Goal: Task Accomplishment & Management: Manage account settings

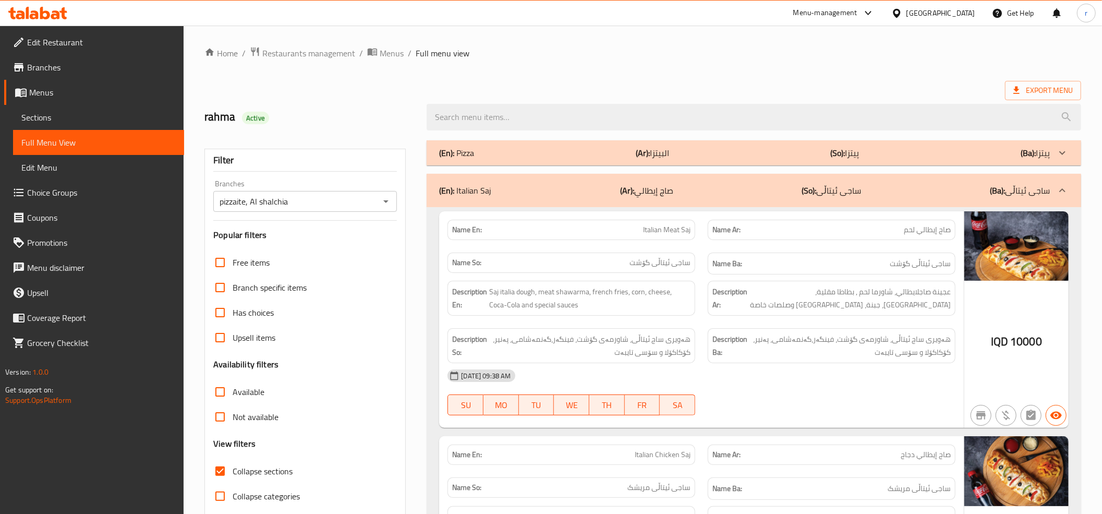
click at [19, 11] on icon at bounding box center [20, 14] width 9 height 9
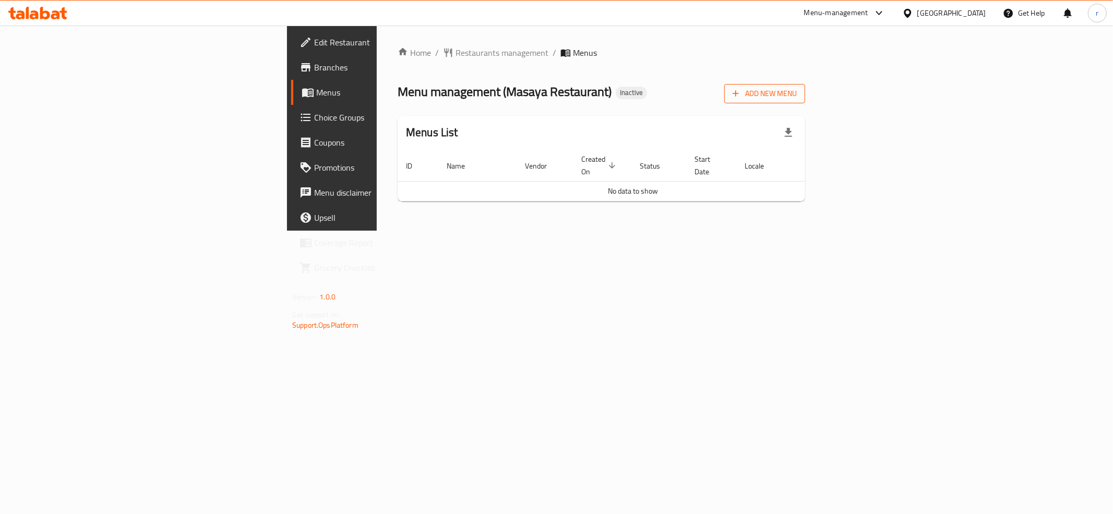
click at [797, 99] on span "Add New Menu" at bounding box center [765, 93] width 64 height 13
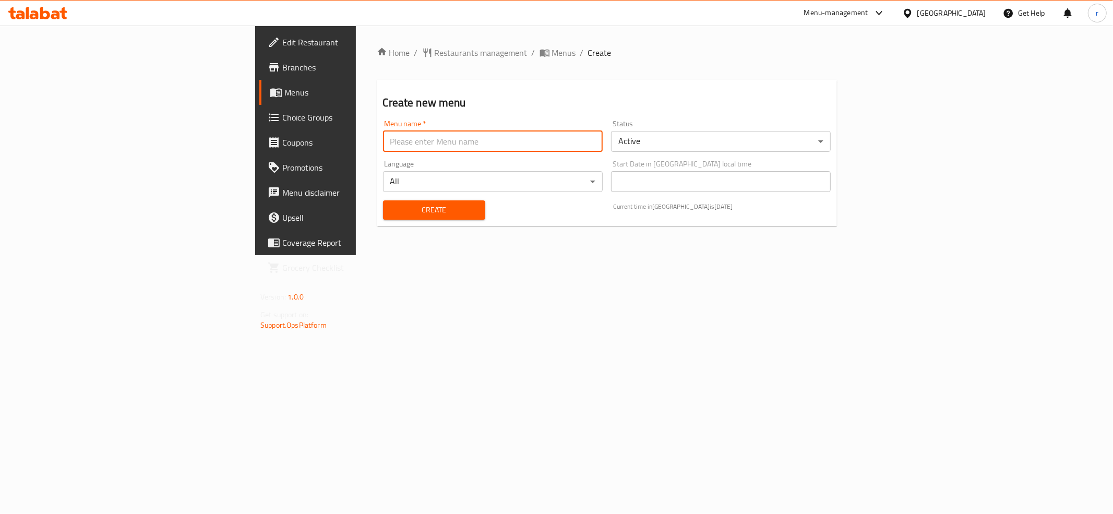
click at [383, 151] on input "text" at bounding box center [493, 141] width 220 height 21
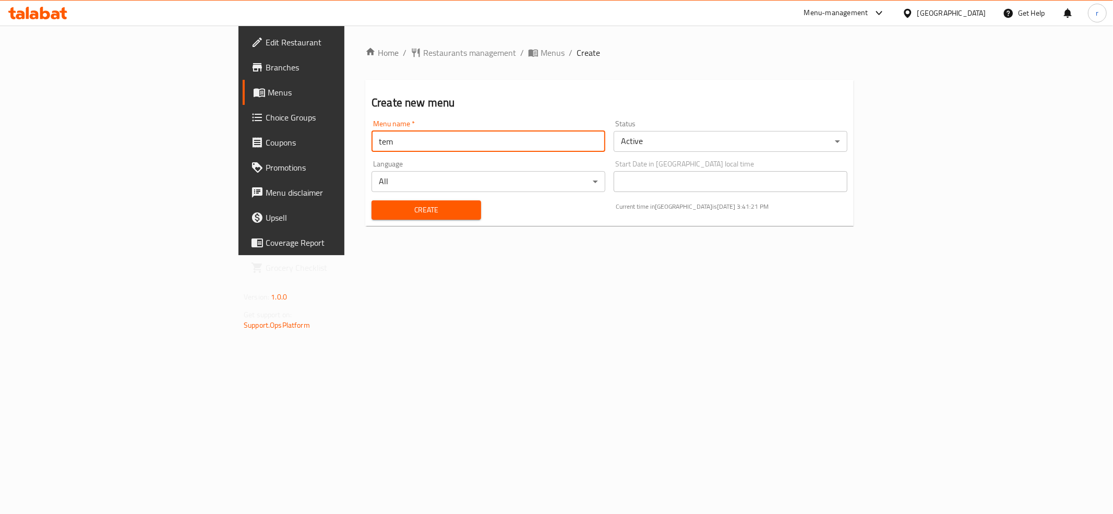
click at [371, 146] on input "tem" at bounding box center [488, 141] width 234 height 21
type input "teem"
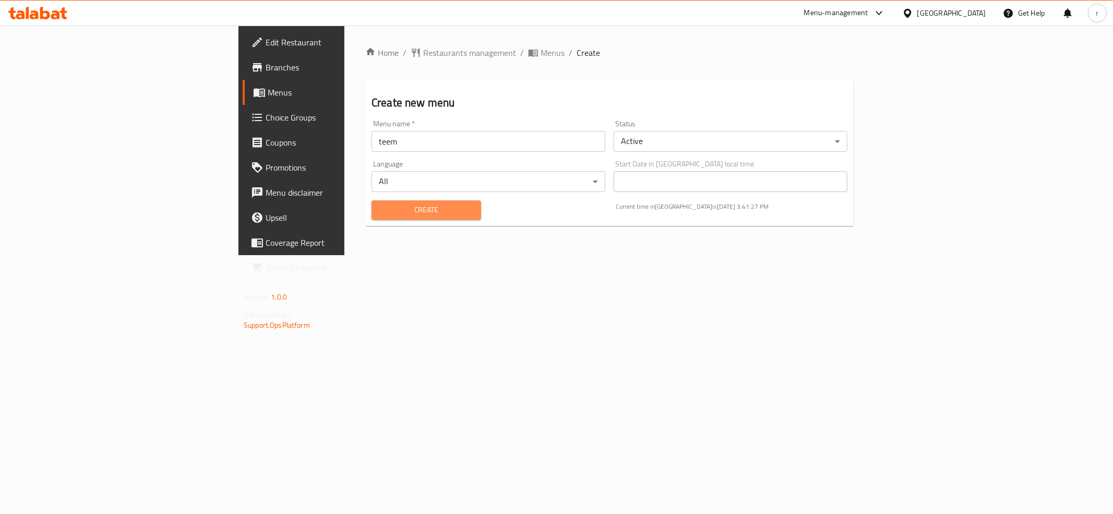
click at [380, 213] on span "Create" at bounding box center [426, 209] width 93 height 13
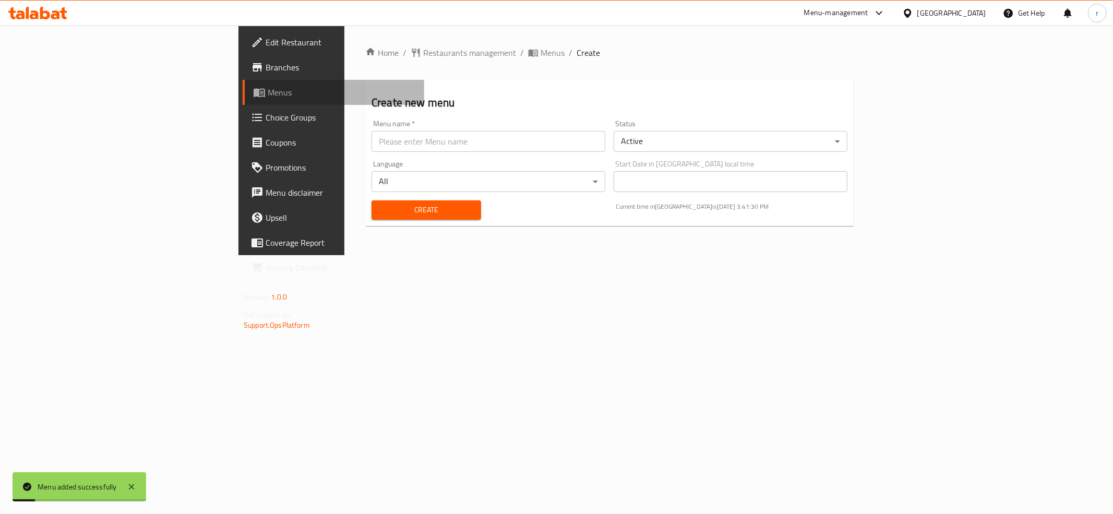
click at [243, 101] on link "Menus" at bounding box center [334, 92] width 182 height 25
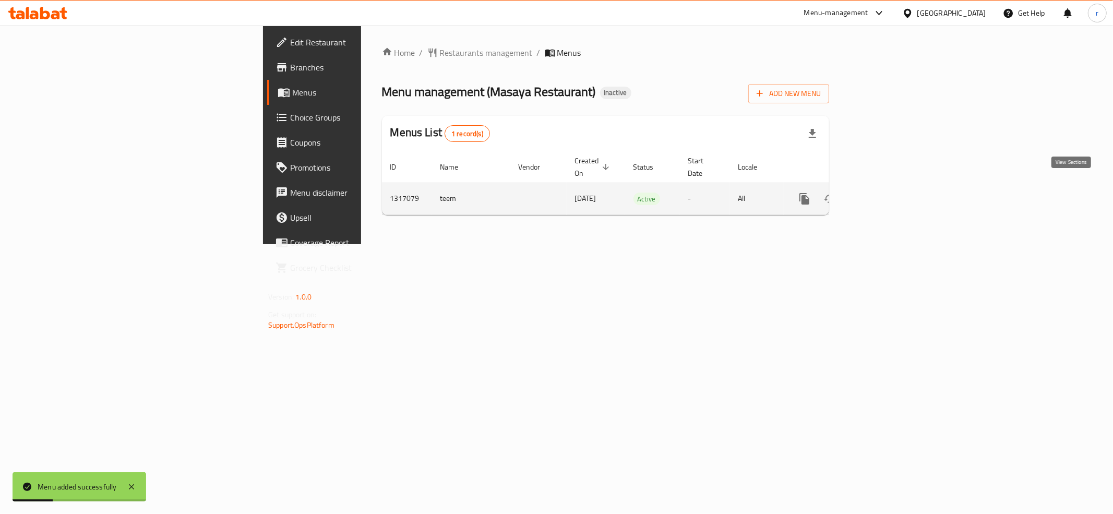
click at [886, 193] on icon "enhanced table" at bounding box center [879, 199] width 13 height 13
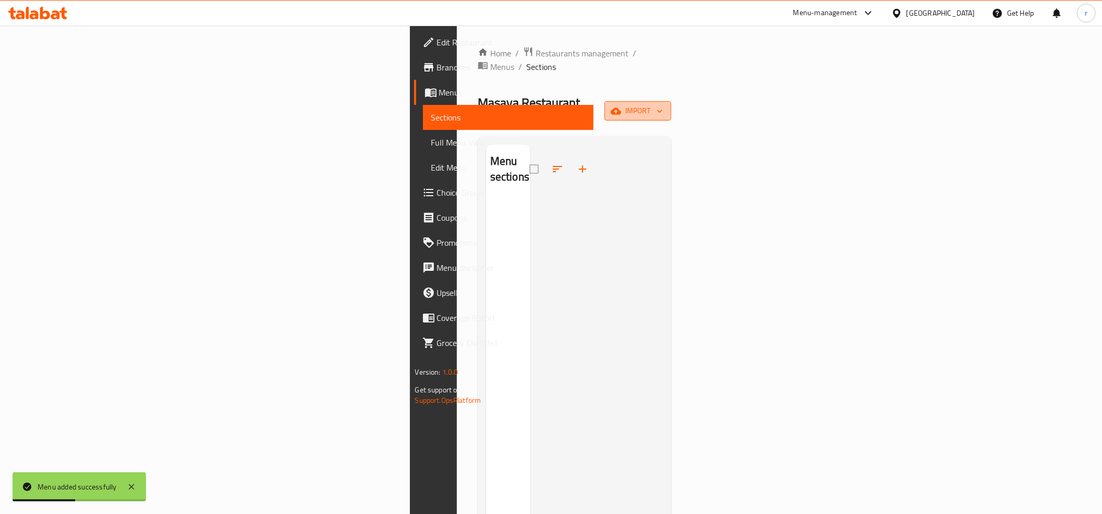
click at [663, 104] on span "import" at bounding box center [638, 110] width 50 height 13
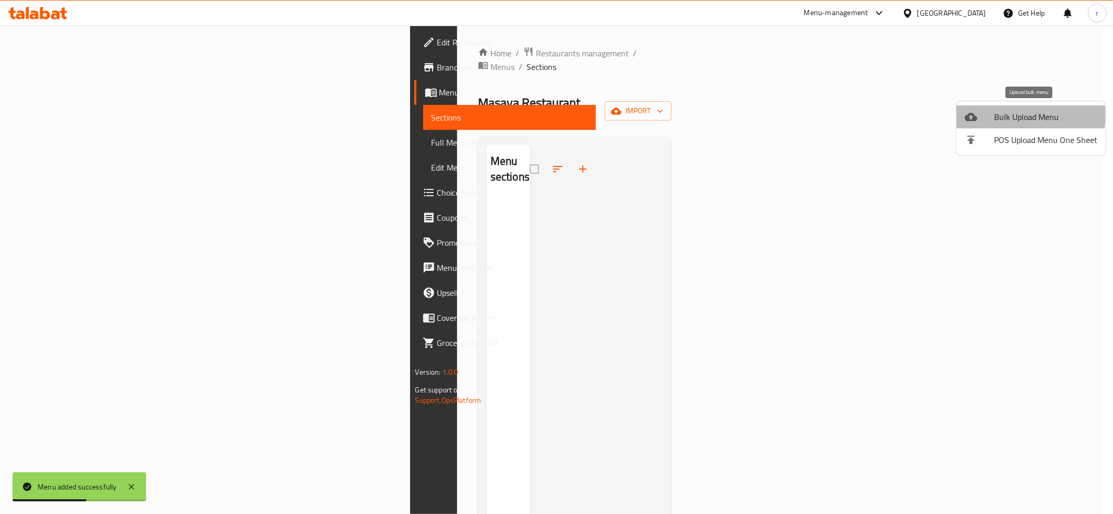
click at [1019, 115] on span "Bulk Upload Menu" at bounding box center [1045, 117] width 103 height 13
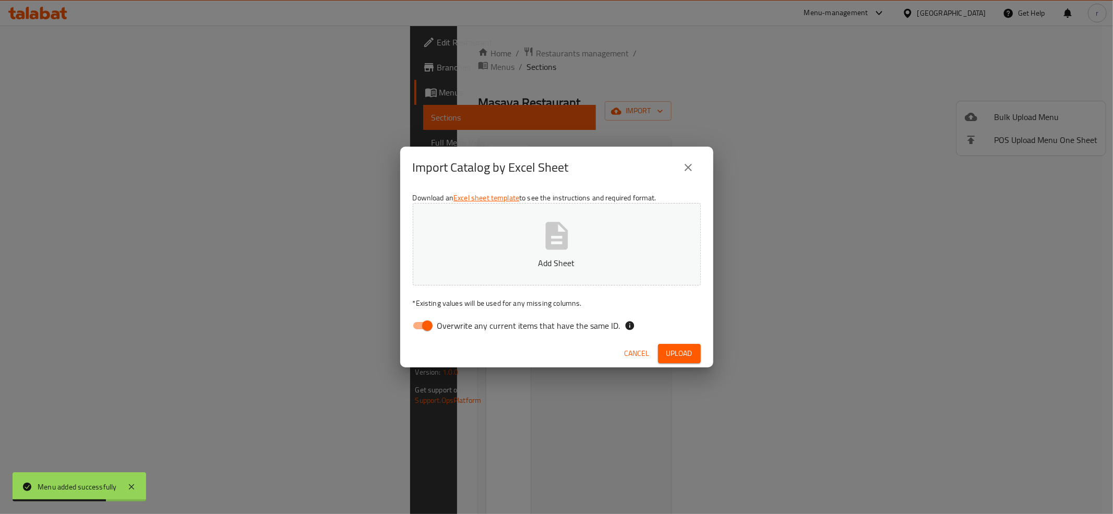
click at [418, 323] on input "Overwrite any current items that have the same ID." at bounding box center [427, 326] width 59 height 20
checkbox input "false"
click at [531, 263] on p "Add Sheet" at bounding box center [557, 263] width 256 height 13
click at [677, 359] on span "Upload" at bounding box center [679, 353] width 26 height 13
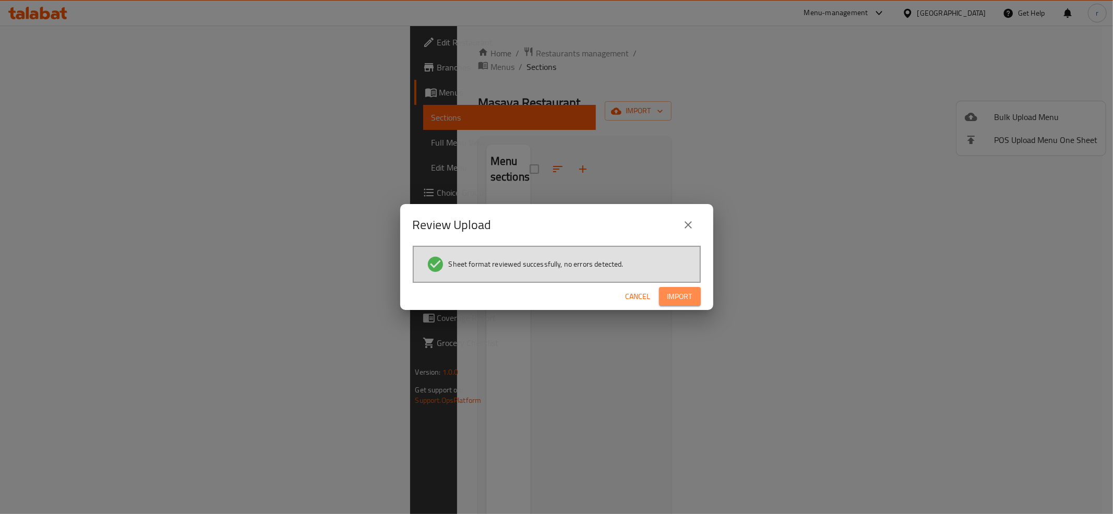
click at [682, 295] on span "Import" at bounding box center [679, 296] width 25 height 13
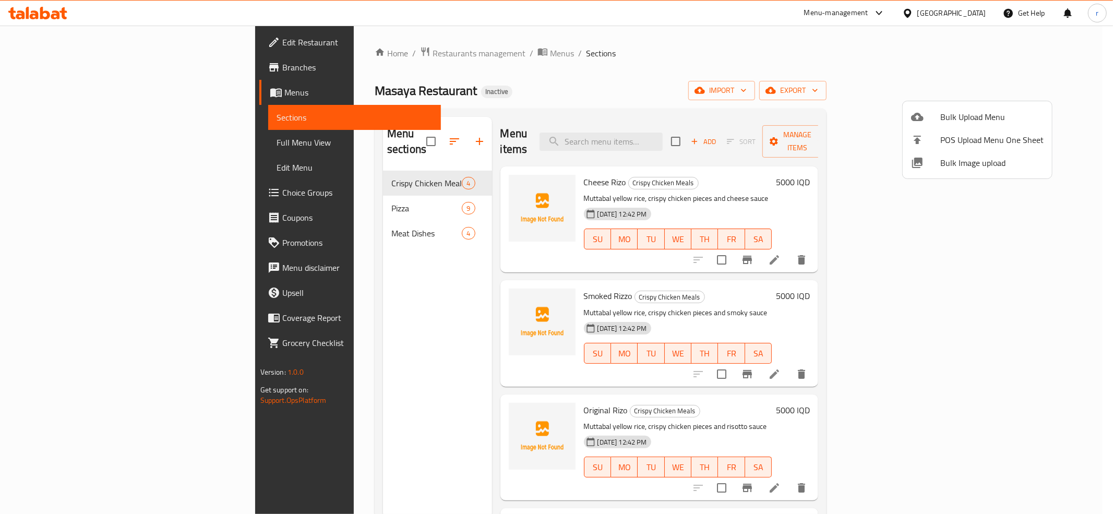
click at [453, 172] on div at bounding box center [556, 257] width 1113 height 514
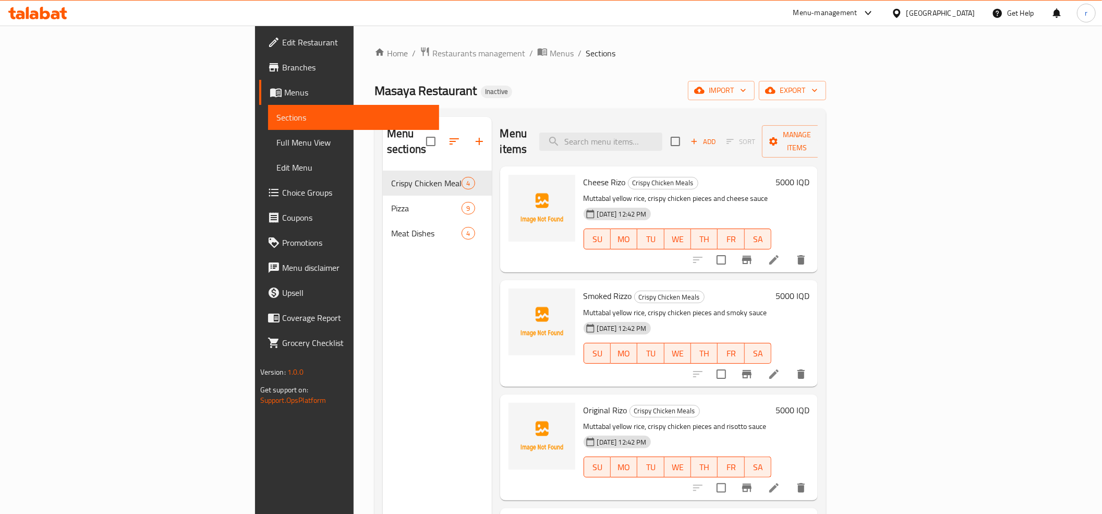
click at [513, 183] on div at bounding box center [542, 220] width 75 height 98
click at [509, 185] on img at bounding box center [542, 208] width 67 height 67
click at [517, 183] on icon "upload picture" at bounding box center [523, 189] width 13 height 13
click at [518, 298] on icon "upload picture" at bounding box center [523, 302] width 10 height 9
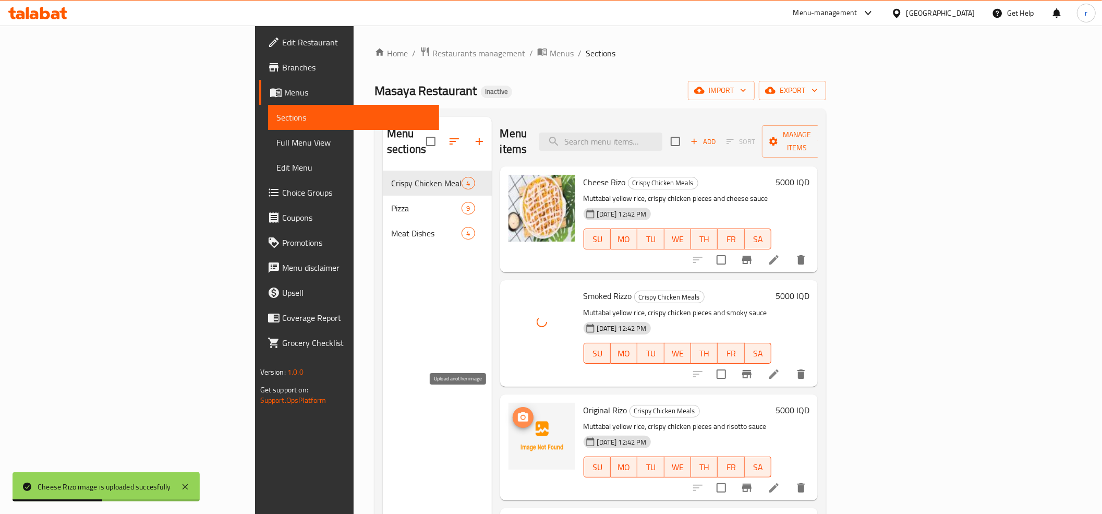
click at [518, 412] on icon "upload picture" at bounding box center [523, 416] width 10 height 9
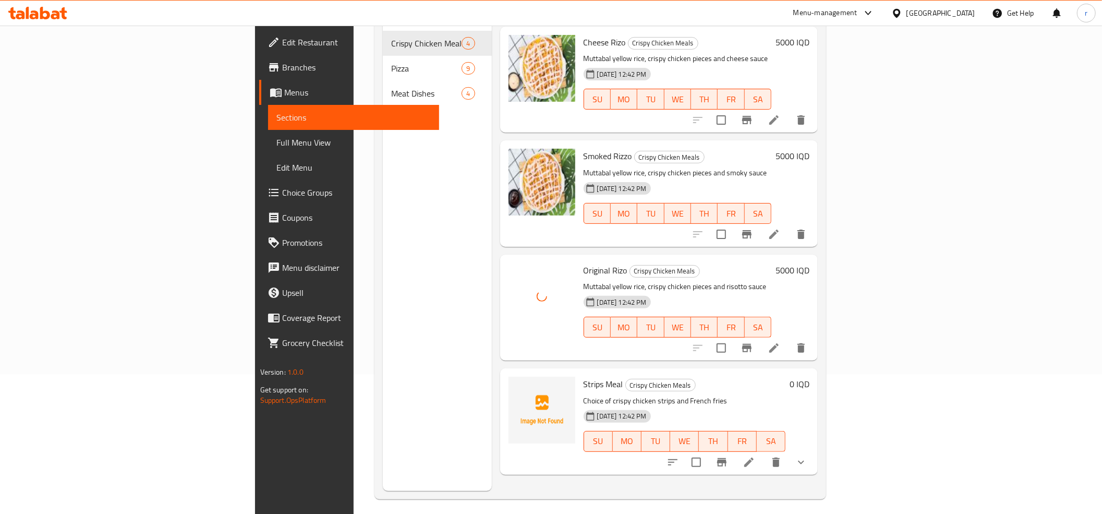
scroll to position [147, 0]
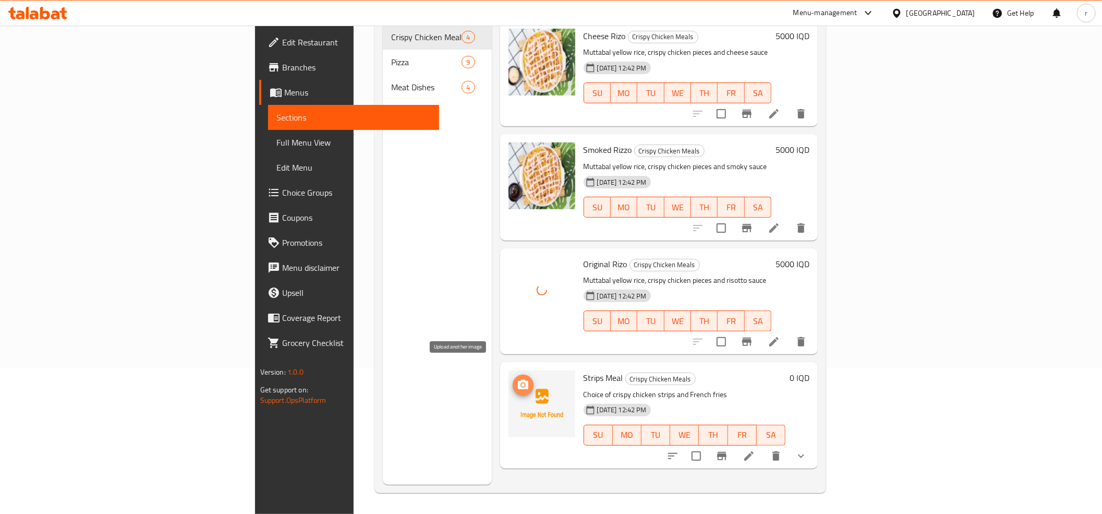
click at [513, 379] on span "upload picture" at bounding box center [523, 385] width 21 height 13
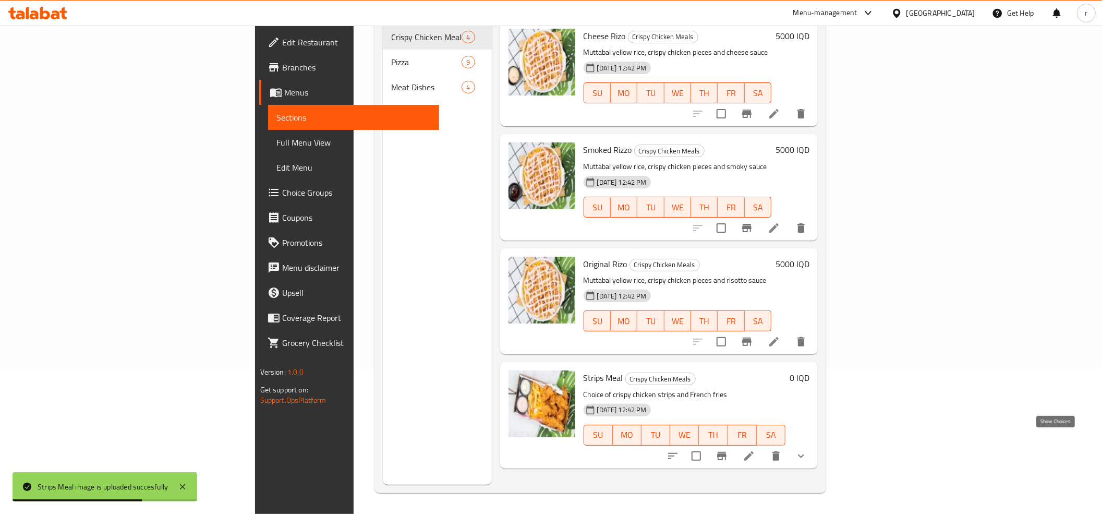
click at [808, 450] on icon "show more" at bounding box center [801, 456] width 13 height 13
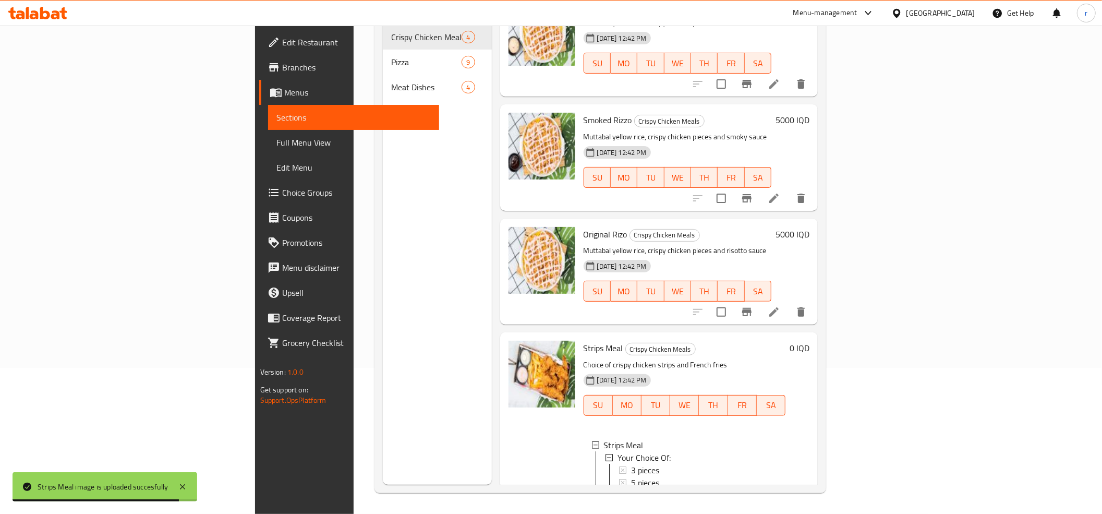
scroll to position [57, 0]
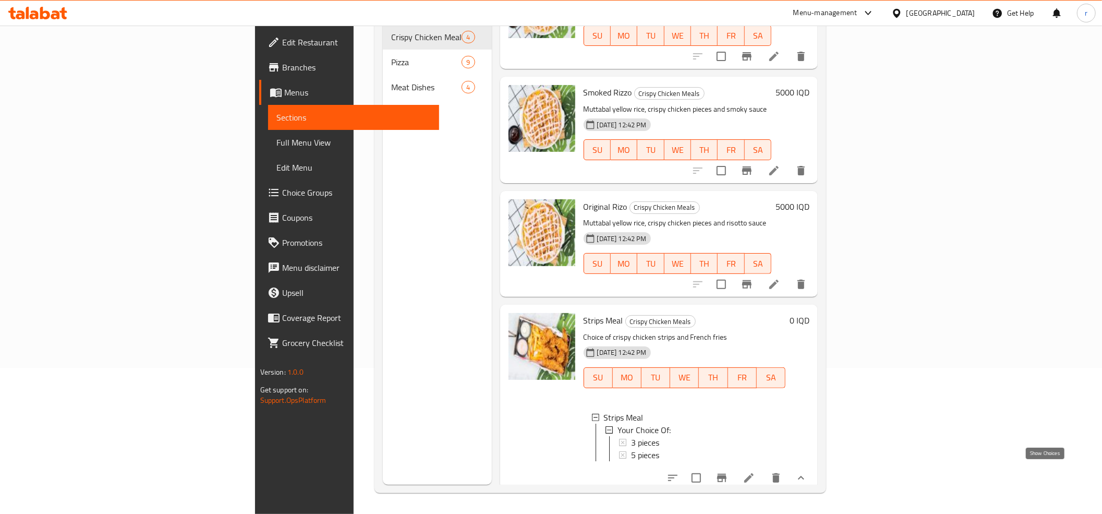
click at [808, 472] on icon "show more" at bounding box center [801, 478] width 13 height 13
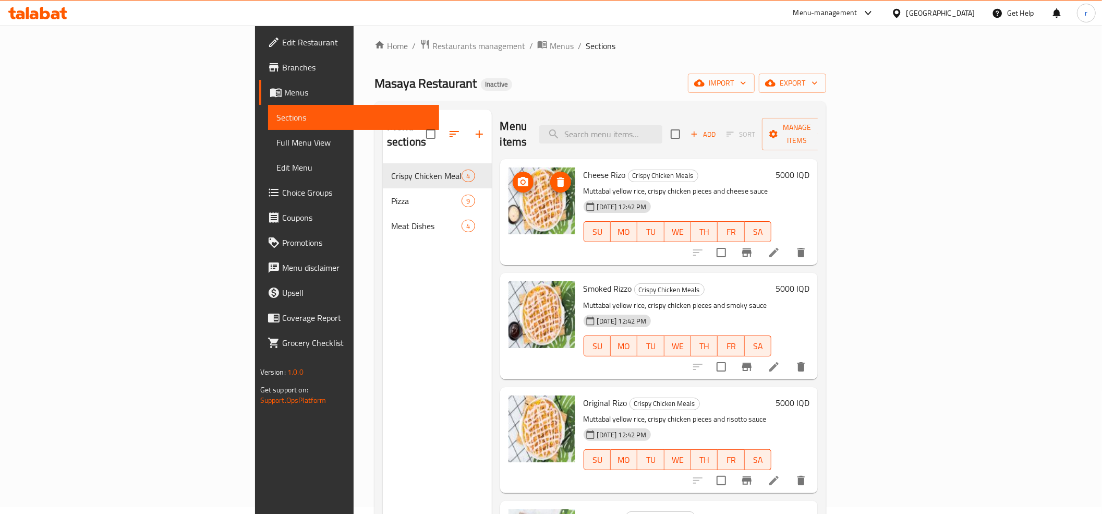
scroll to position [0, 0]
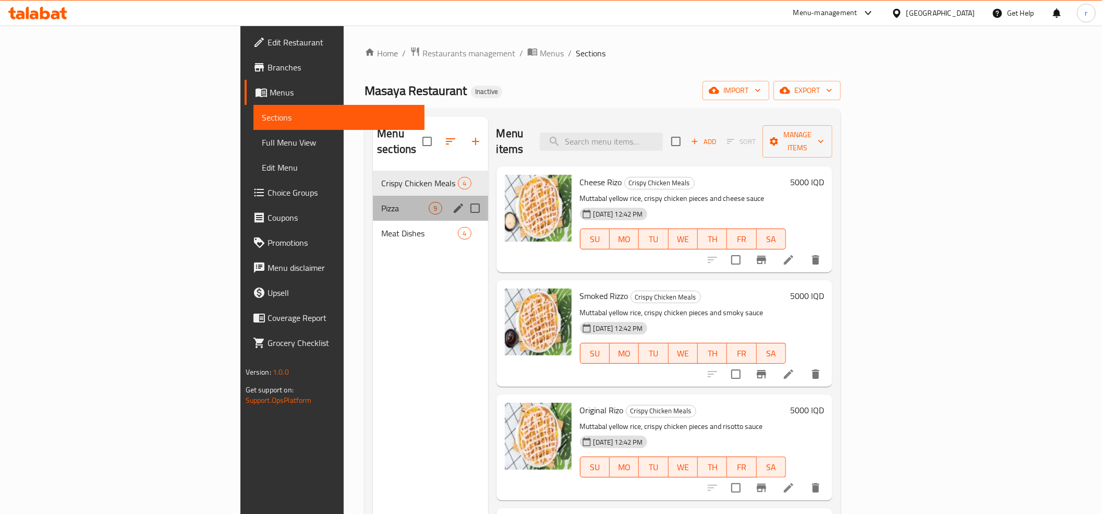
click at [373, 201] on div "Pizza 9" at bounding box center [430, 208] width 115 height 25
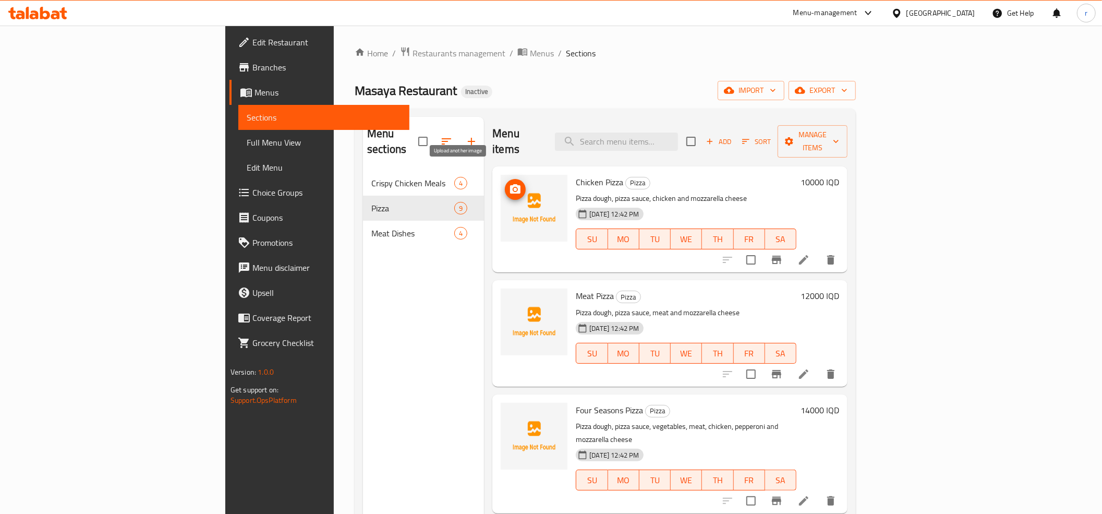
click at [510, 184] on icon "upload picture" at bounding box center [515, 188] width 10 height 9
click at [514, 302] on circle "upload picture" at bounding box center [515, 303] width 3 height 3
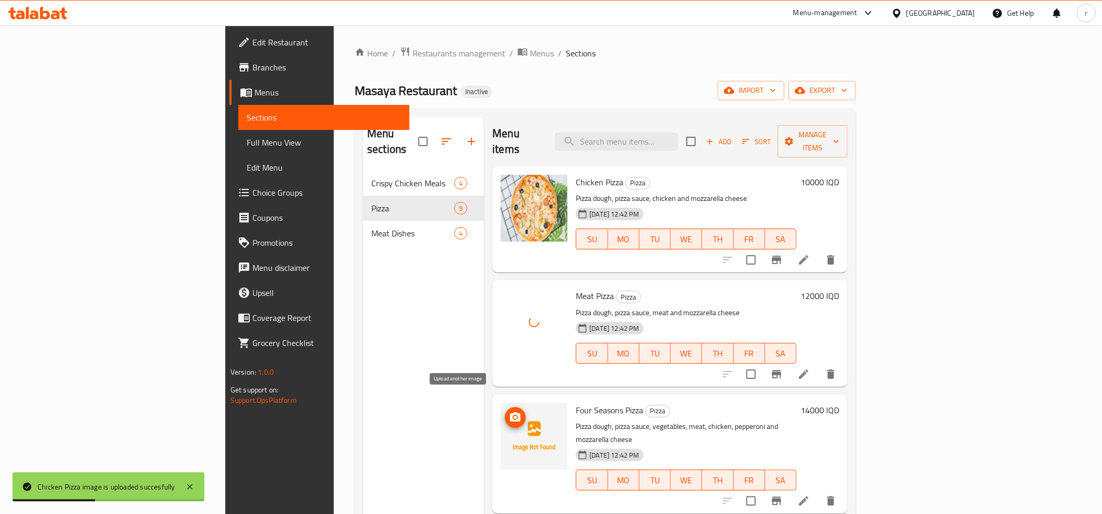
click at [505, 411] on span "upload picture" at bounding box center [515, 417] width 21 height 13
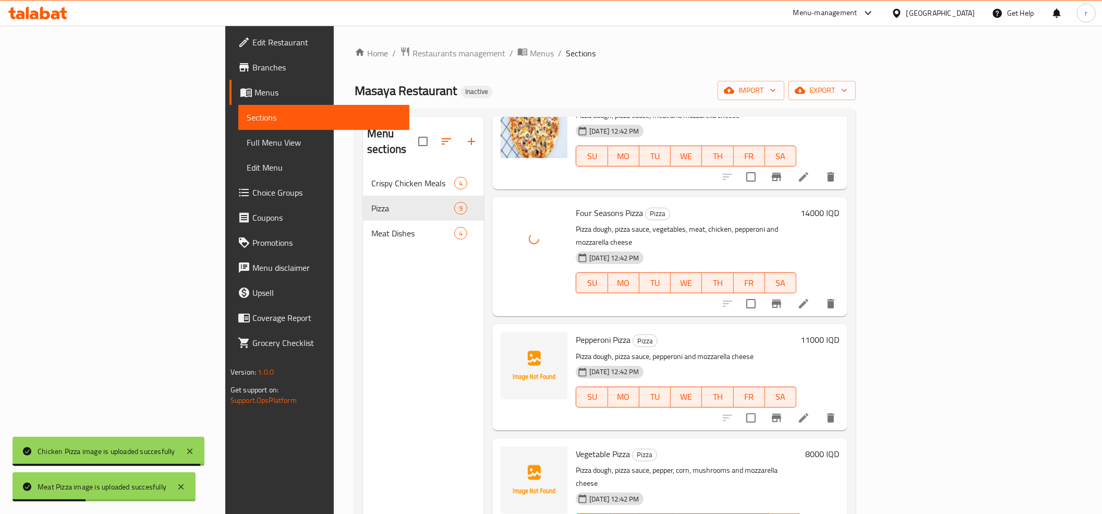
scroll to position [232, 0]
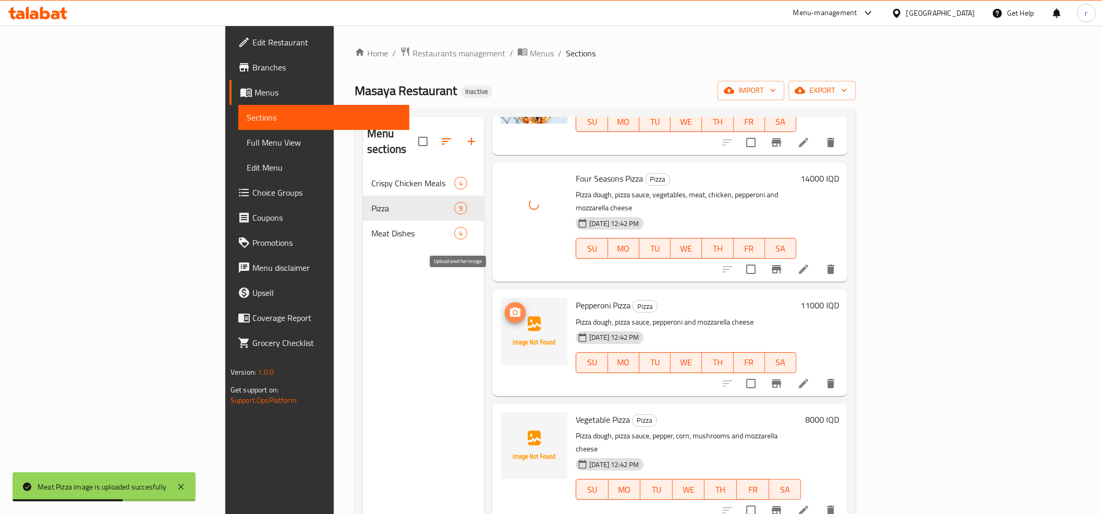
click at [505, 302] on button "upload picture" at bounding box center [515, 312] width 21 height 21
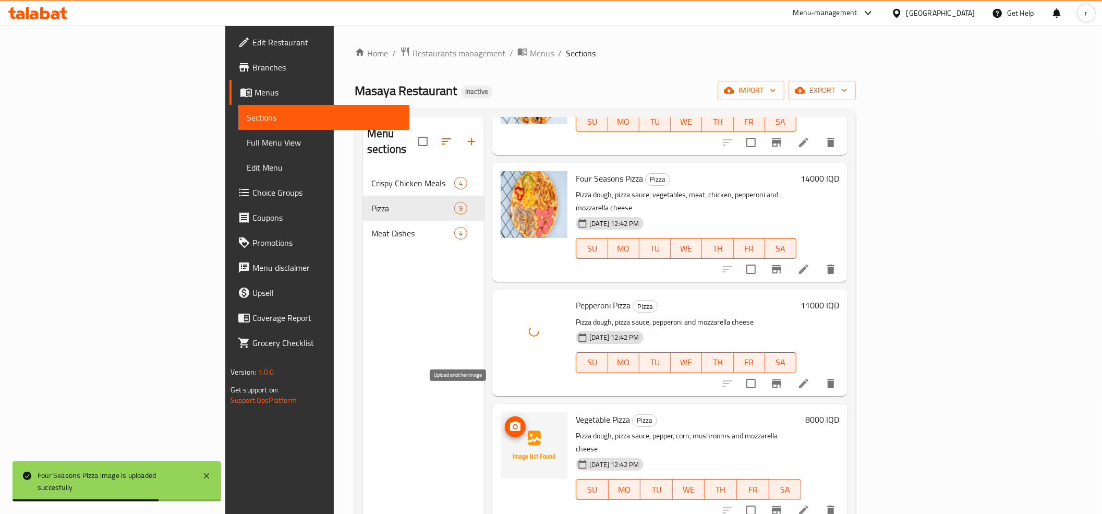
click at [509, 421] on icon "upload picture" at bounding box center [515, 427] width 13 height 13
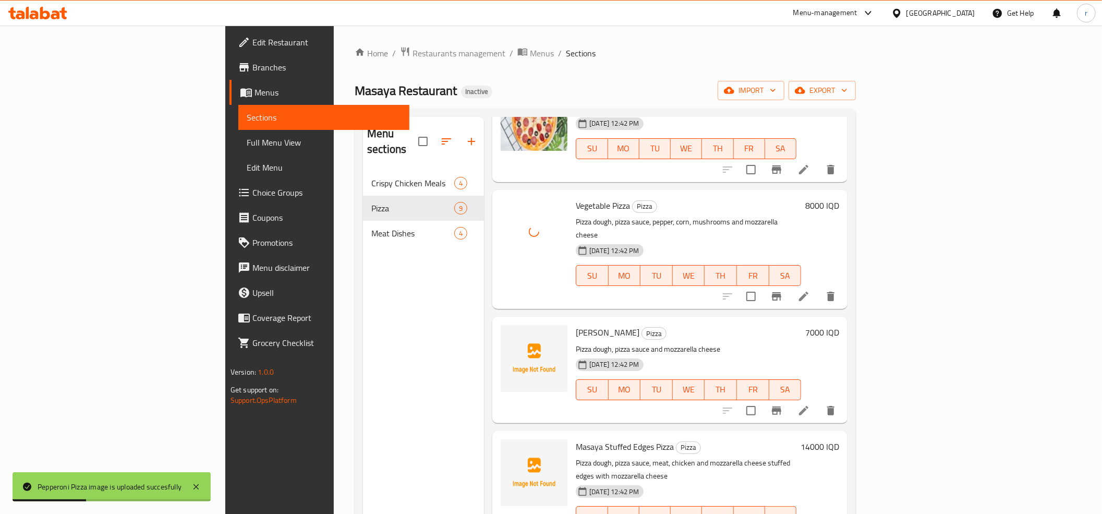
scroll to position [422, 0]
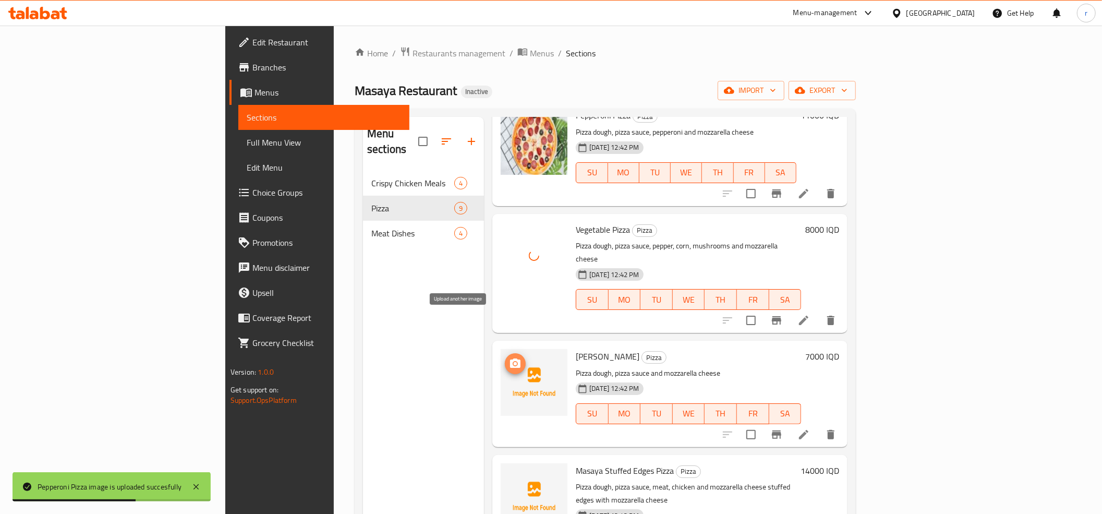
click at [510, 358] on icon "upload picture" at bounding box center [515, 362] width 10 height 9
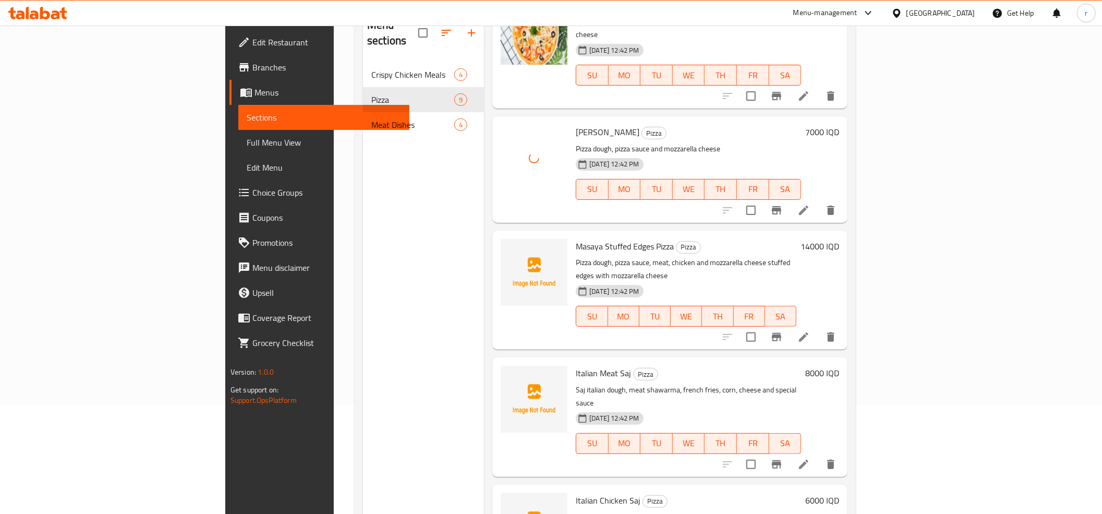
scroll to position [116, 0]
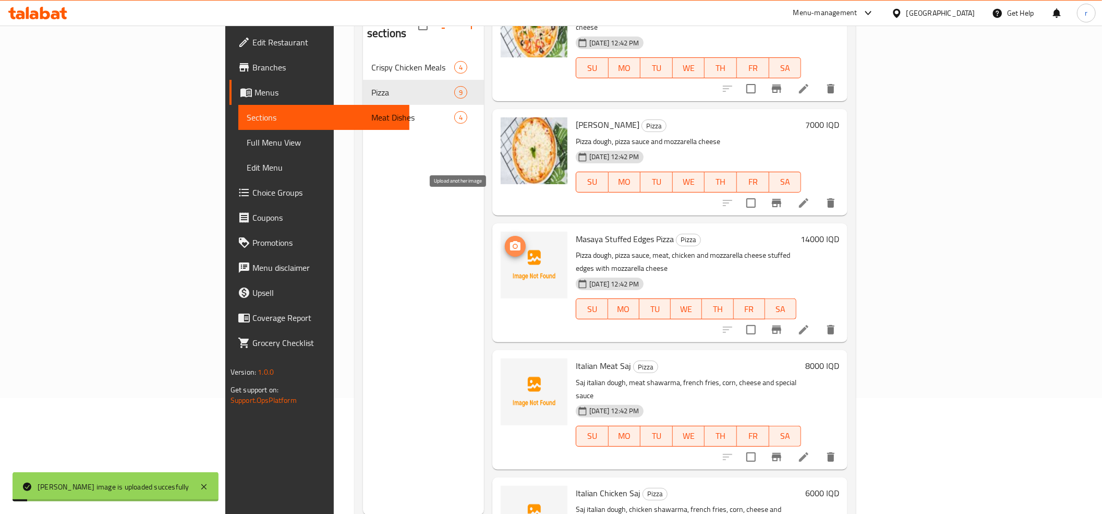
click at [509, 240] on icon "upload picture" at bounding box center [515, 246] width 13 height 13
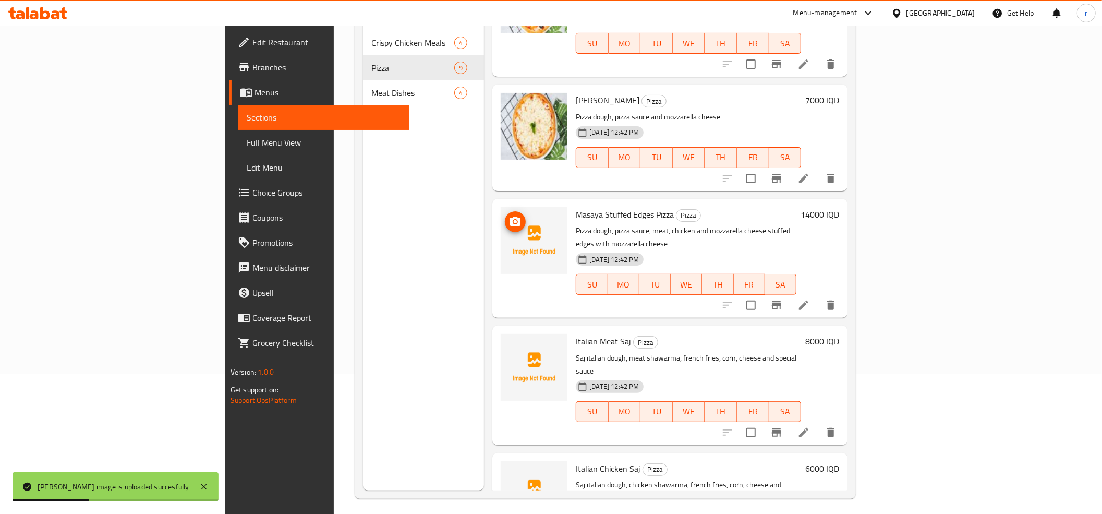
scroll to position [147, 0]
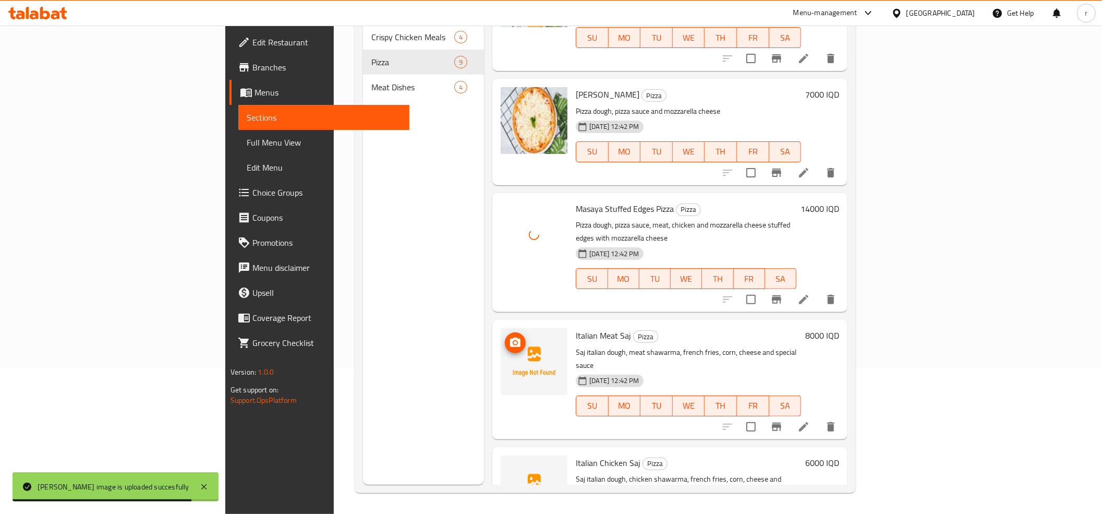
click at [505, 337] on span "upload picture" at bounding box center [515, 343] width 21 height 13
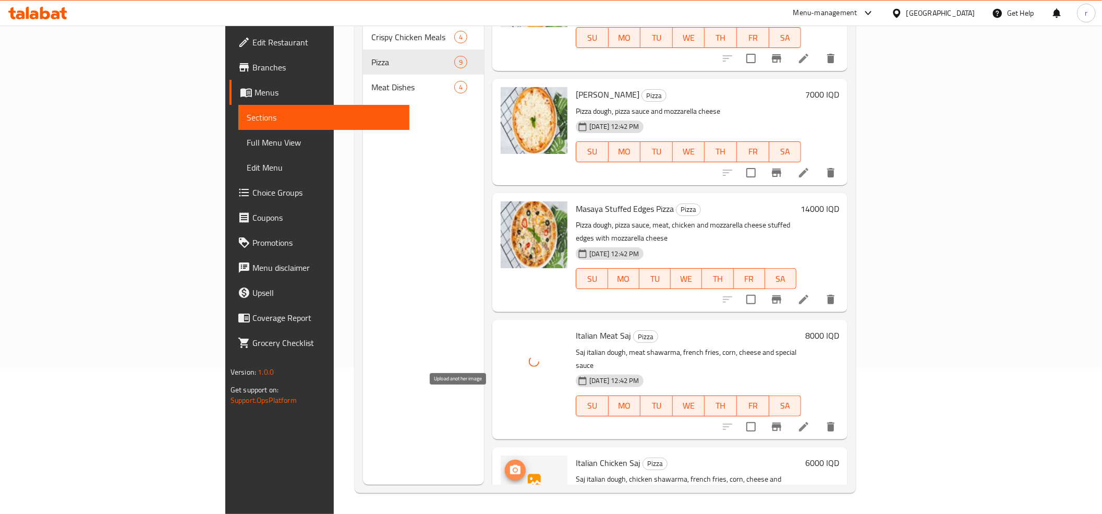
click at [510, 465] on icon "upload picture" at bounding box center [515, 469] width 10 height 9
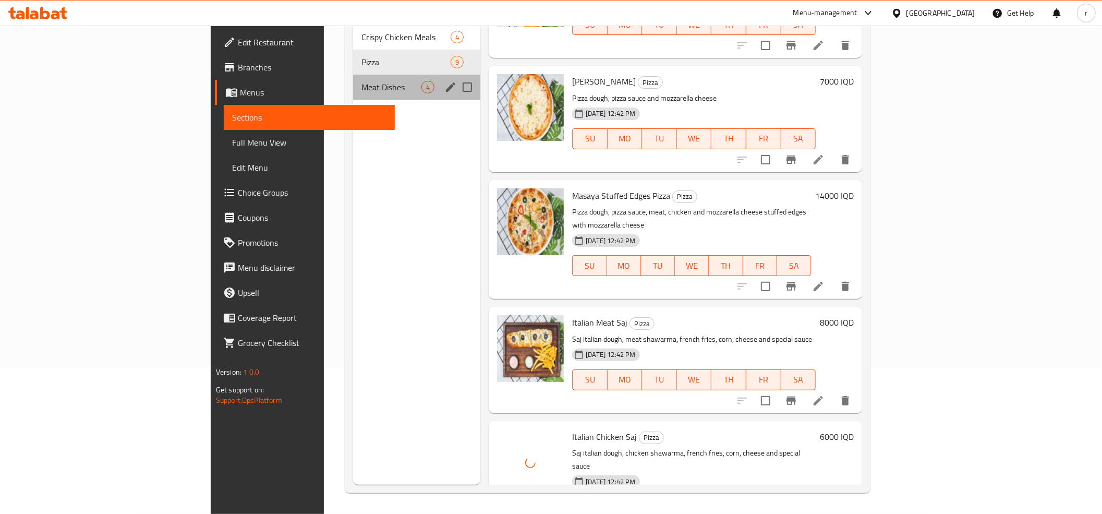
click at [353, 78] on div "Meat Dishes 4" at bounding box center [416, 87] width 127 height 25
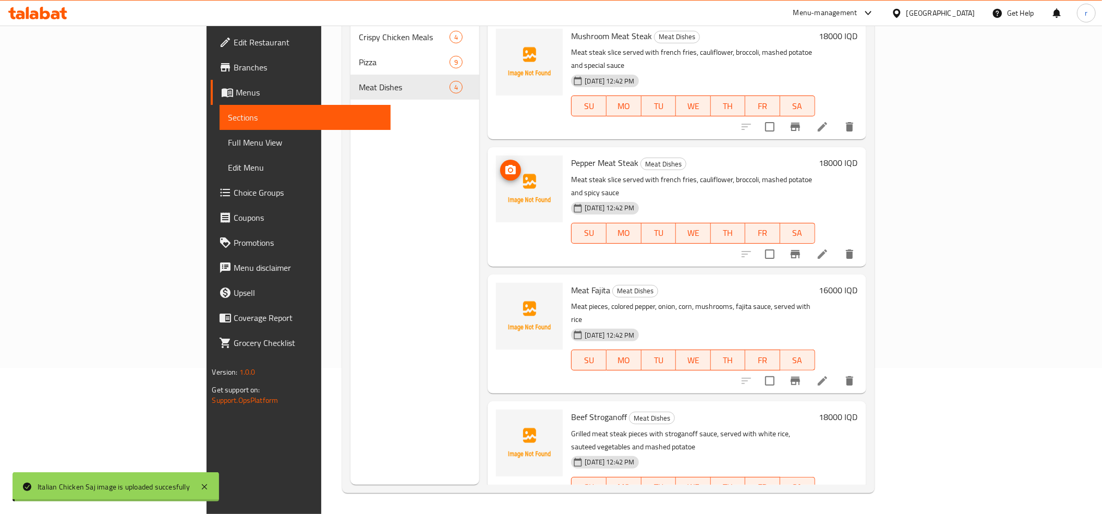
scroll to position [30, 0]
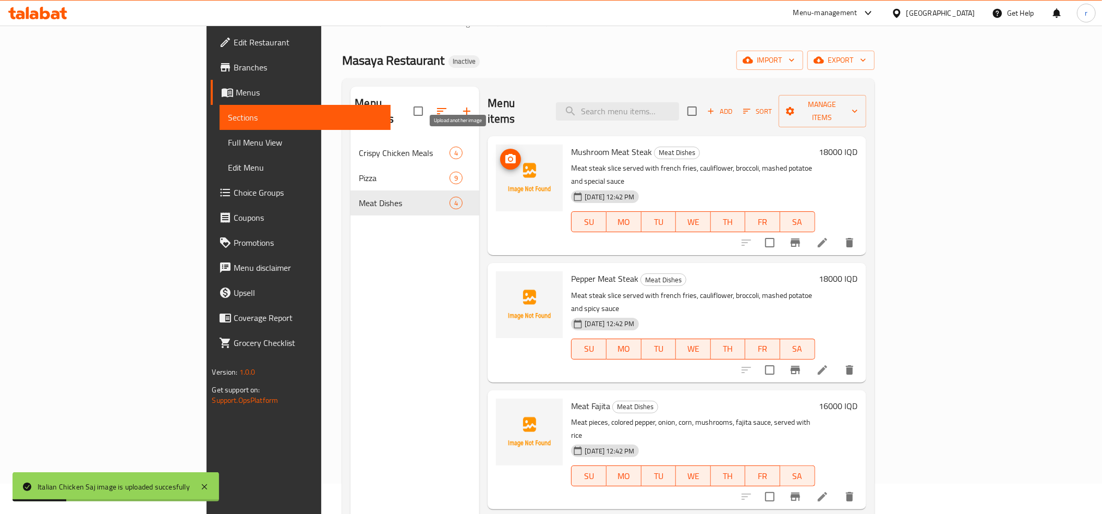
click at [505, 153] on icon "upload picture" at bounding box center [511, 159] width 13 height 13
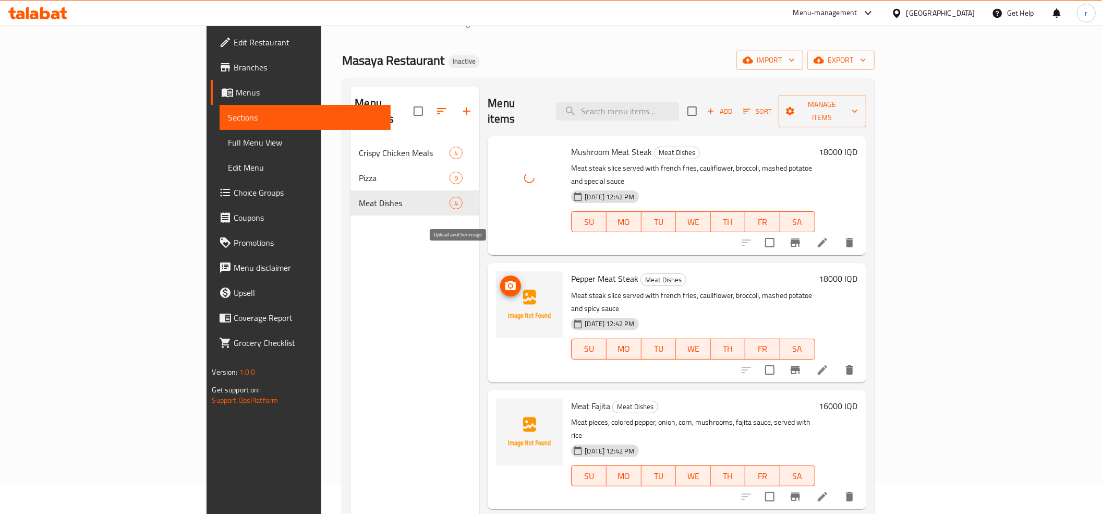
click at [500, 280] on span "upload picture" at bounding box center [510, 286] width 21 height 13
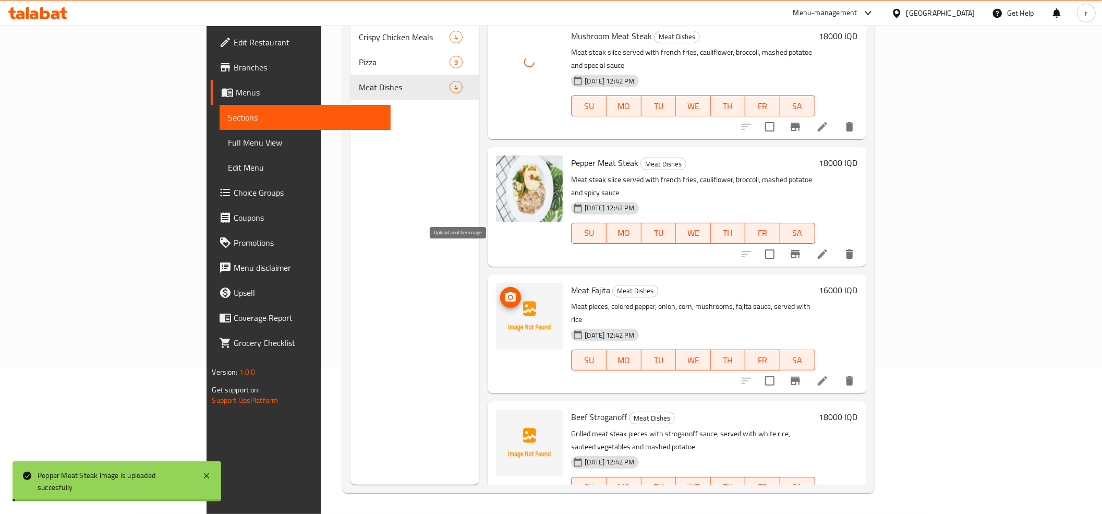
click at [500, 291] on span "upload picture" at bounding box center [510, 297] width 21 height 13
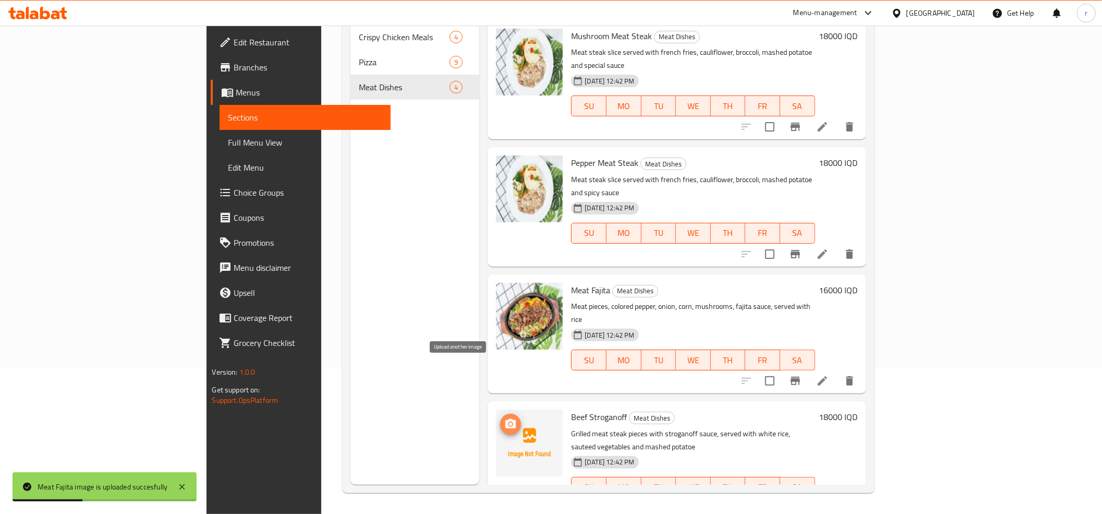
click at [506, 419] on icon "upload picture" at bounding box center [511, 423] width 10 height 9
click at [220, 149] on link "Full Menu View" at bounding box center [305, 142] width 171 height 25
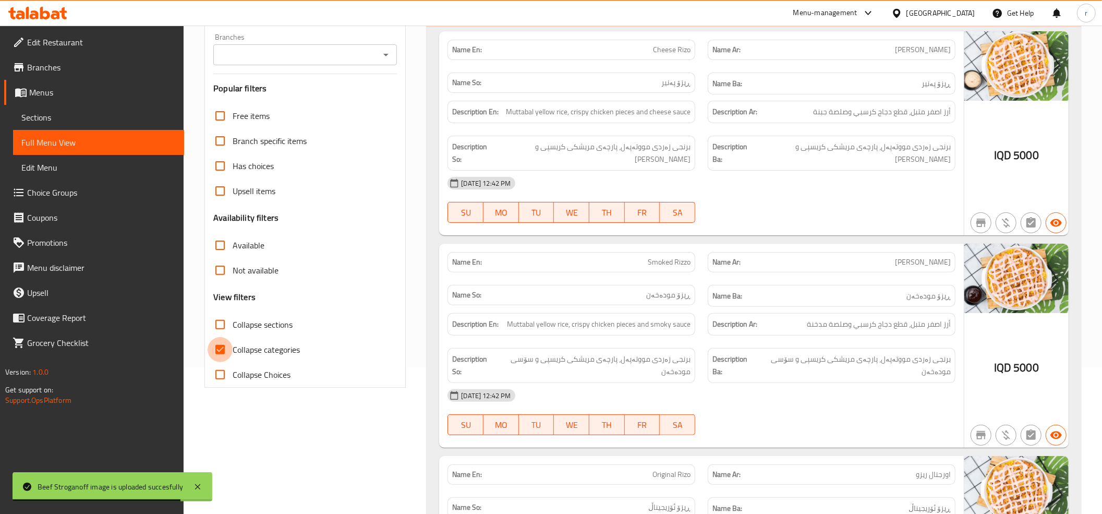
click at [215, 353] on input "Collapse categories" at bounding box center [220, 349] width 25 height 25
checkbox input "false"
click at [389, 54] on icon "Open" at bounding box center [386, 55] width 13 height 13
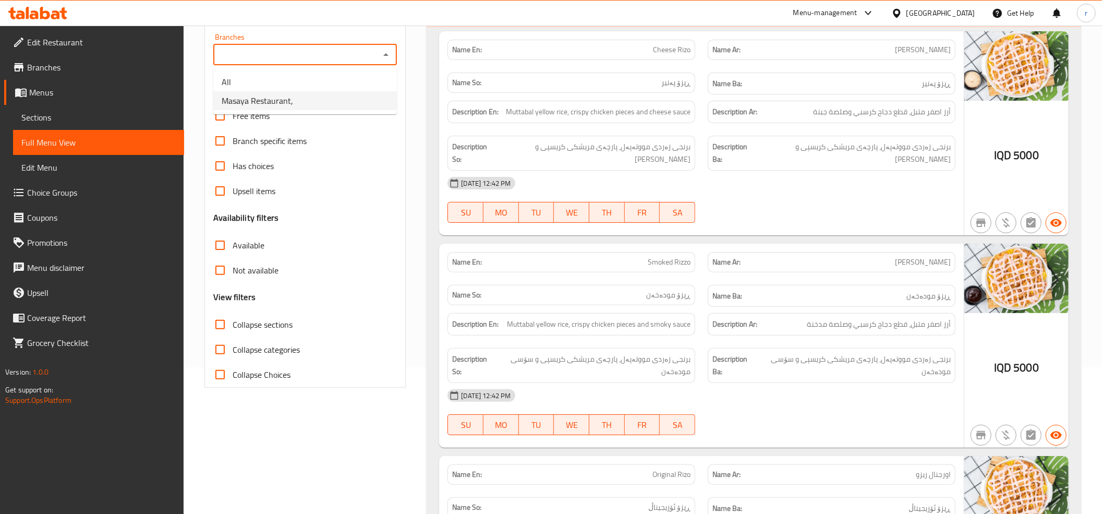
click at [361, 105] on li "Masaya Restaurant," at bounding box center [305, 100] width 184 height 19
type input "Masaya Restaurant,"
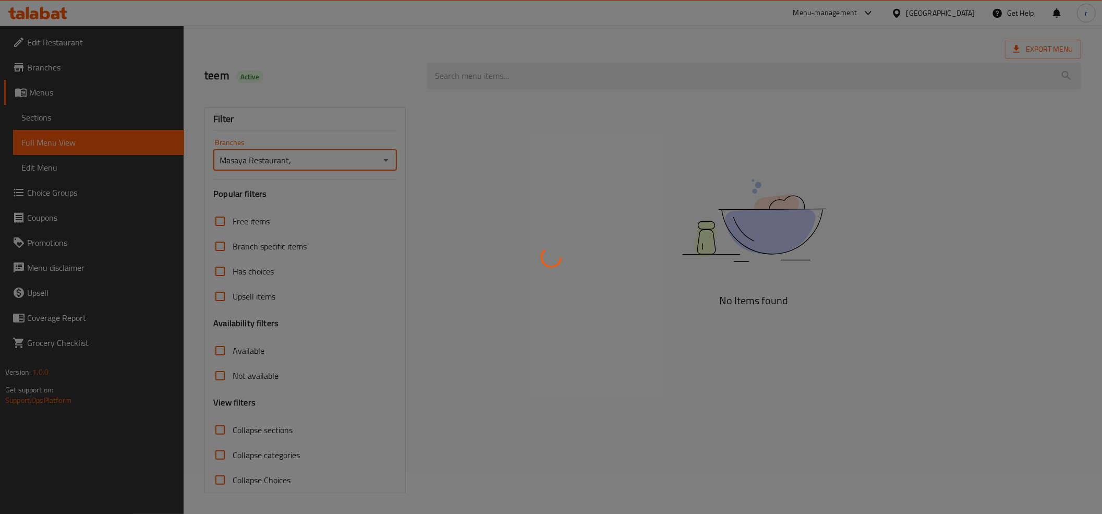
scroll to position [147, 0]
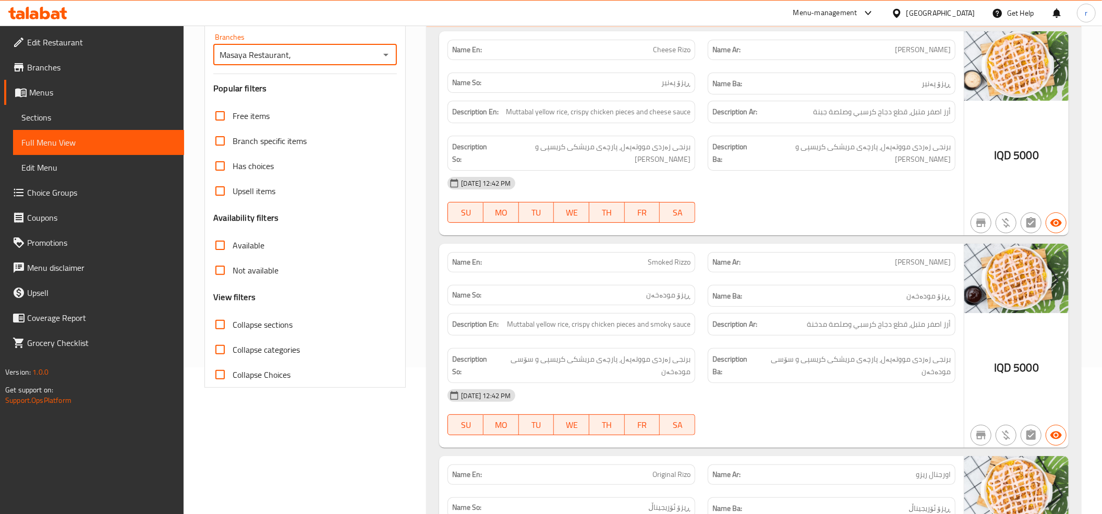
click at [219, 324] on input "Collapse sections" at bounding box center [220, 324] width 25 height 25
checkbox input "true"
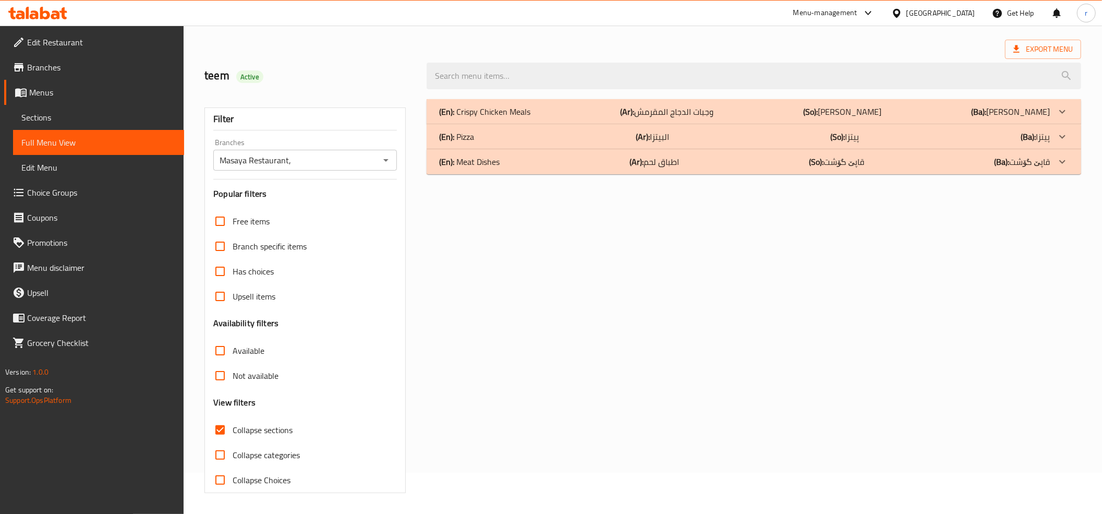
scroll to position [42, 0]
click at [553, 164] on div "(En): Meat Dishes (Ar): اطباق لحم (So): قاپێ گۆشت (Ba): قاپێ گۆشت" at bounding box center [744, 161] width 611 height 13
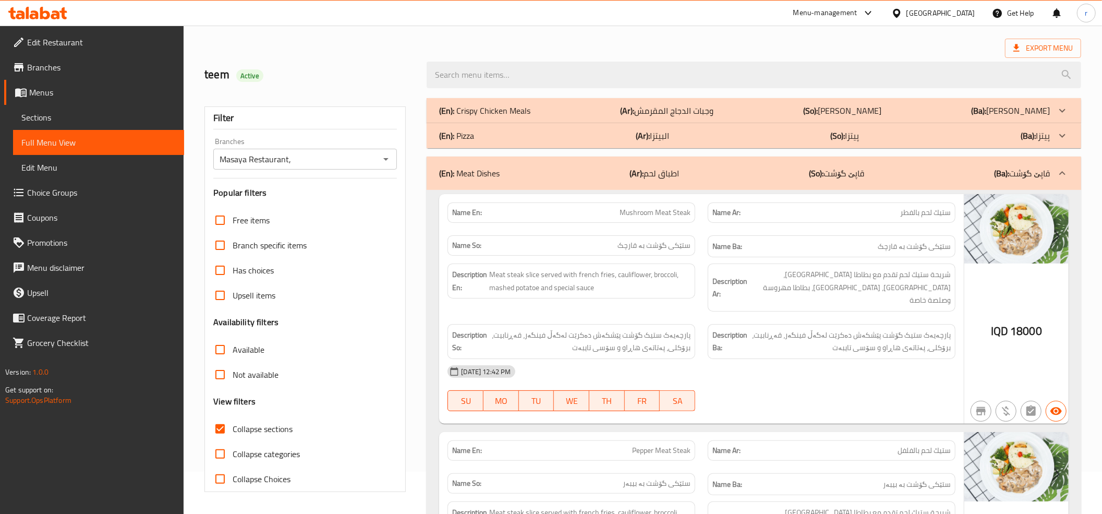
click at [553, 136] on div "(En): Pizza (Ar): البيتزا (So): پیتزا (Ba): پیتزا" at bounding box center [744, 135] width 611 height 13
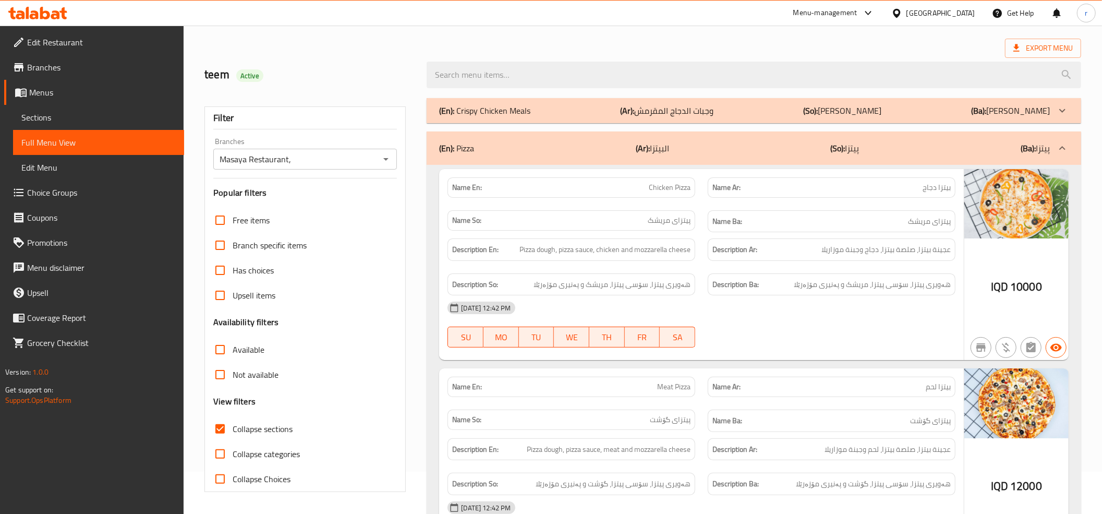
click at [562, 117] on div "(En): Crispy Chicken Meals (Ar): وجبات الدجاج المقرمش (So): [PERSON_NAME] کریسپ…" at bounding box center [744, 110] width 611 height 13
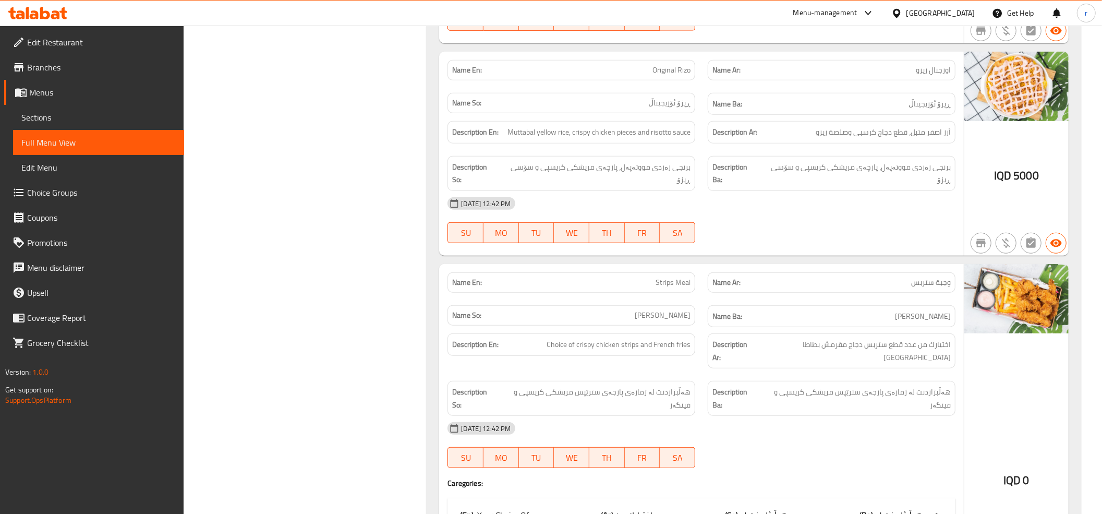
scroll to position [506, 0]
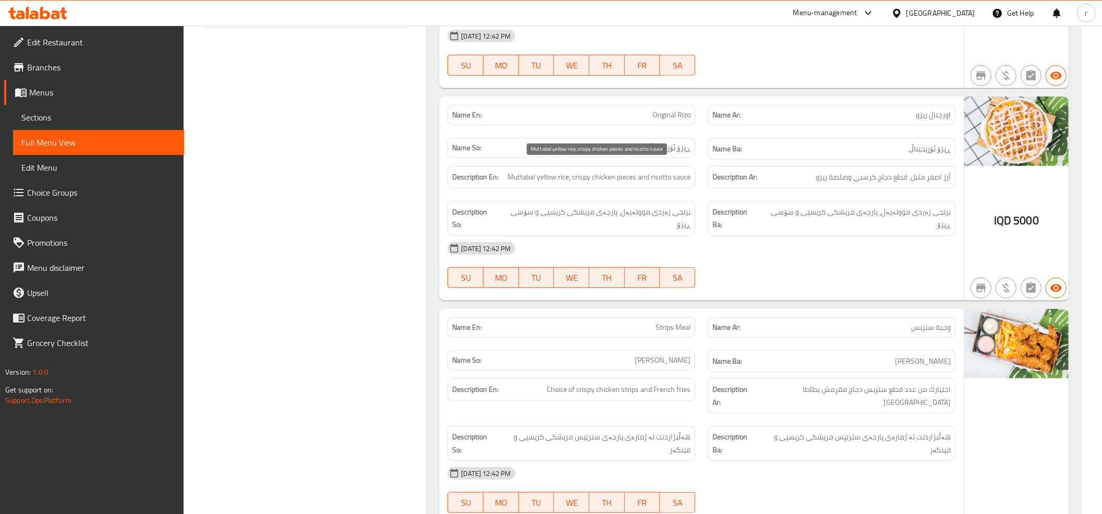
click at [664, 173] on span "Muttabal yellow rice, crispy chicken pieces and risotto sauce" at bounding box center [599, 177] width 183 height 13
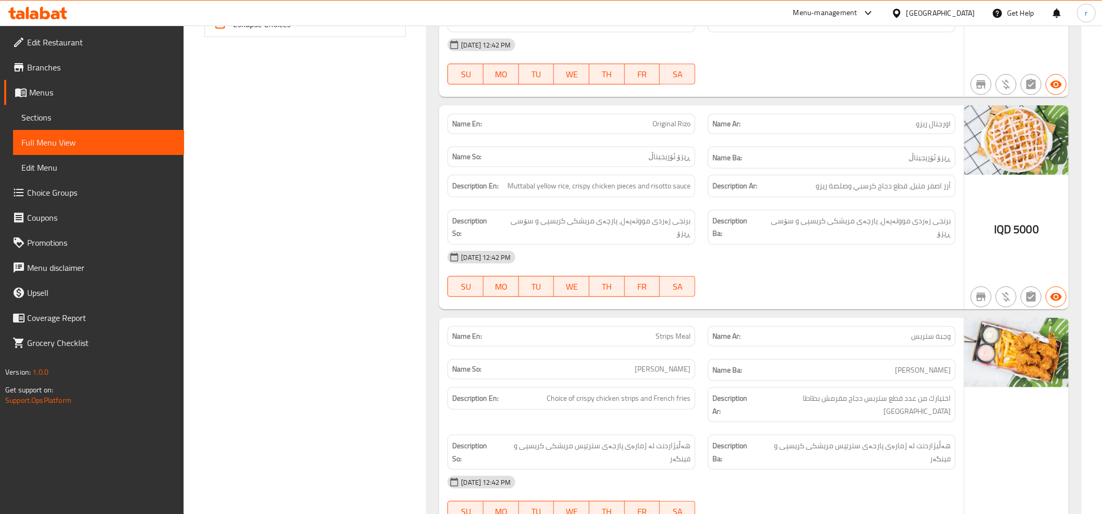
scroll to position [579, 0]
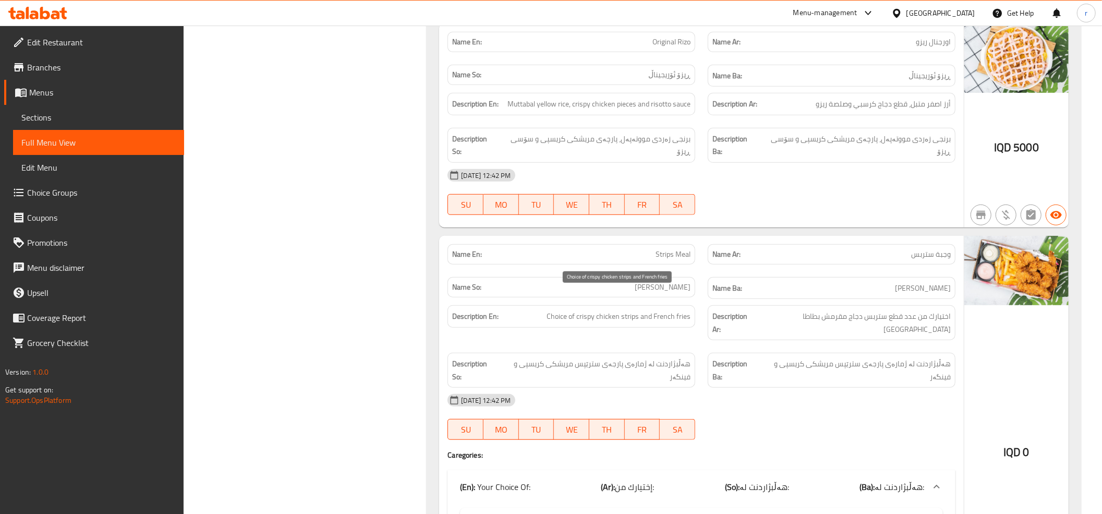
click at [583, 310] on span "Choice of crispy chicken strips and French fries" at bounding box center [619, 316] width 144 height 13
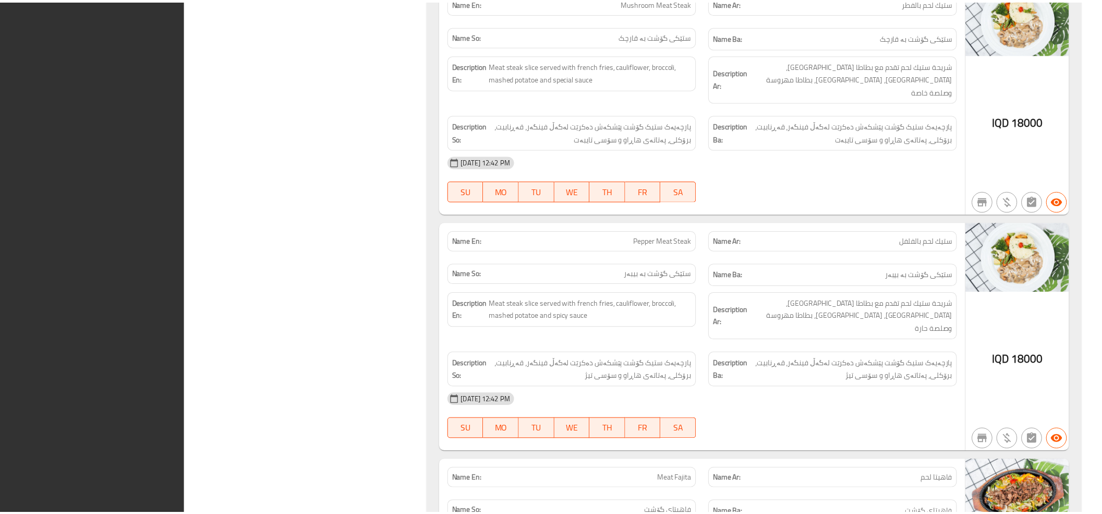
scroll to position [3647, 0]
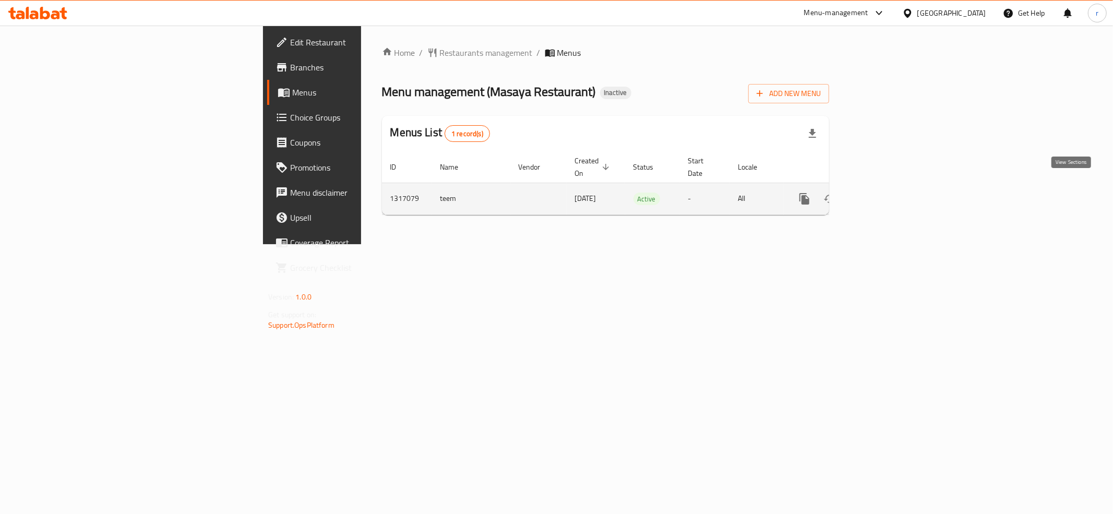
click at [886, 193] on icon "enhanced table" at bounding box center [879, 199] width 13 height 13
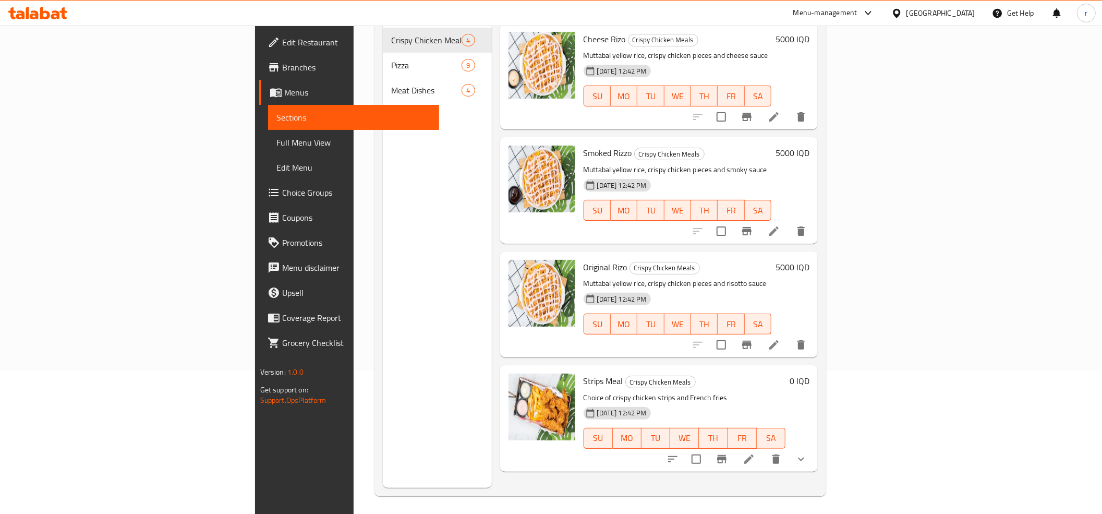
scroll to position [147, 0]
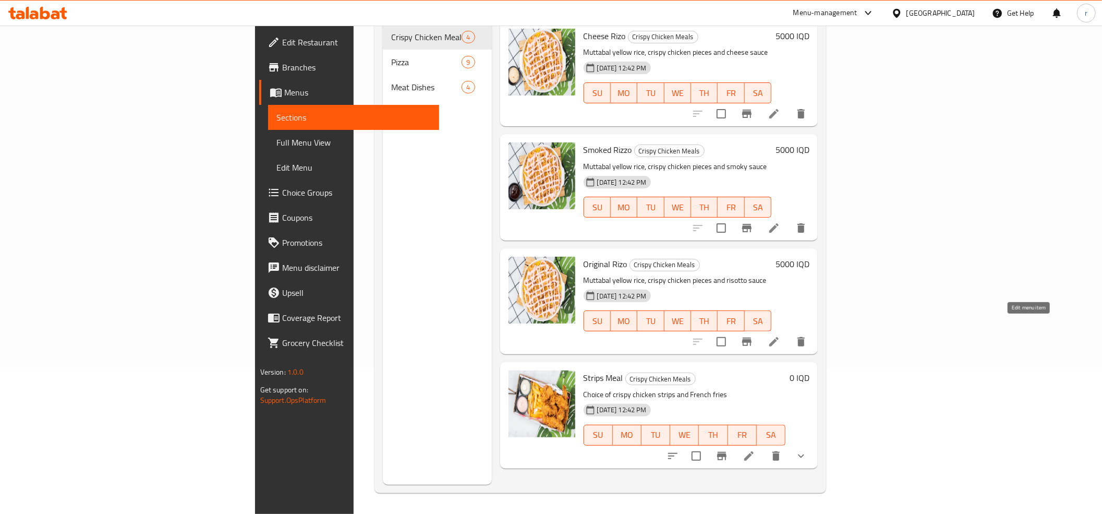
click at [781, 335] on icon at bounding box center [774, 341] width 13 height 13
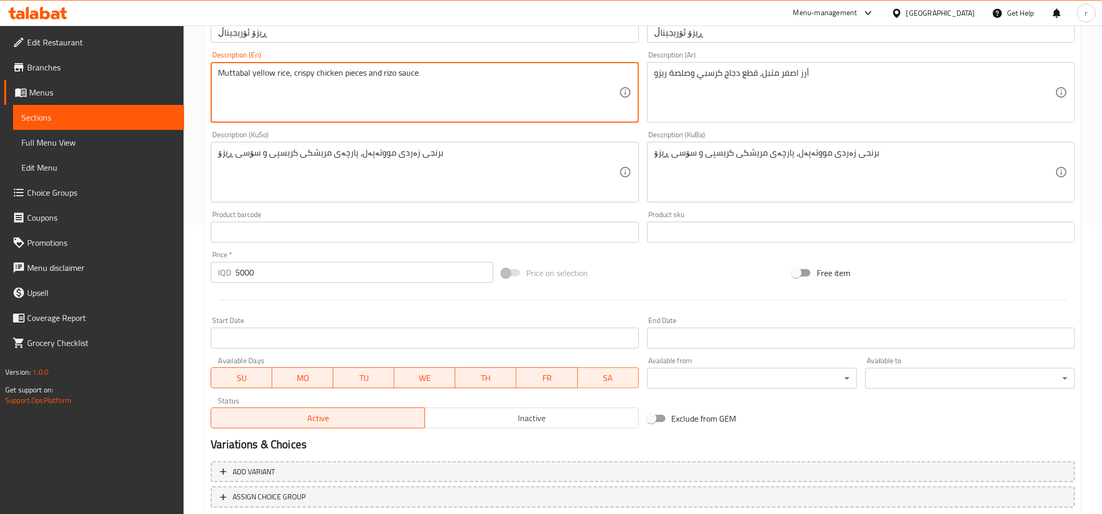
scroll to position [347, 0]
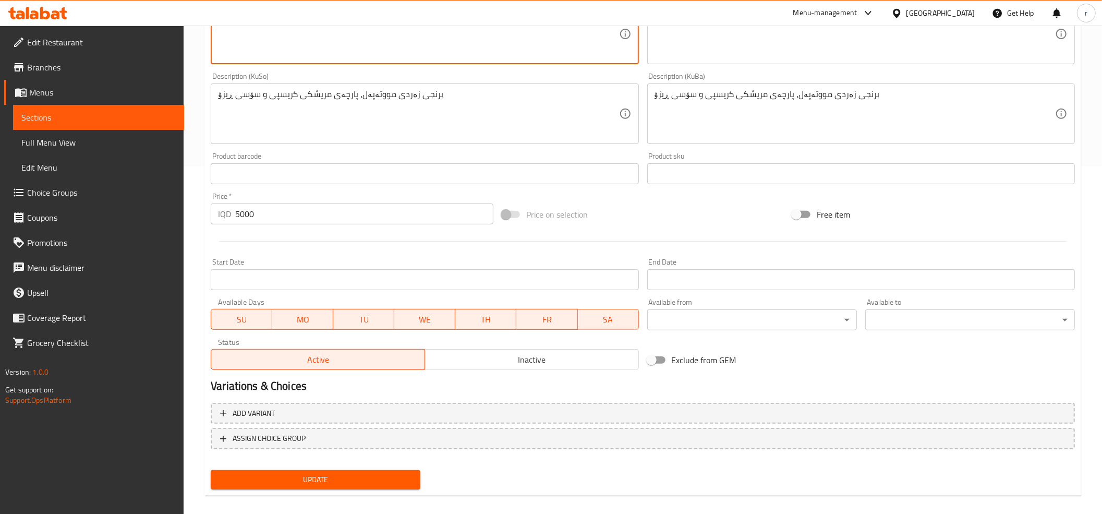
type textarea "Muttabal yellow rice, crispy chicken pieces and rizo sauce"
click at [370, 479] on span "Update" at bounding box center [315, 479] width 193 height 13
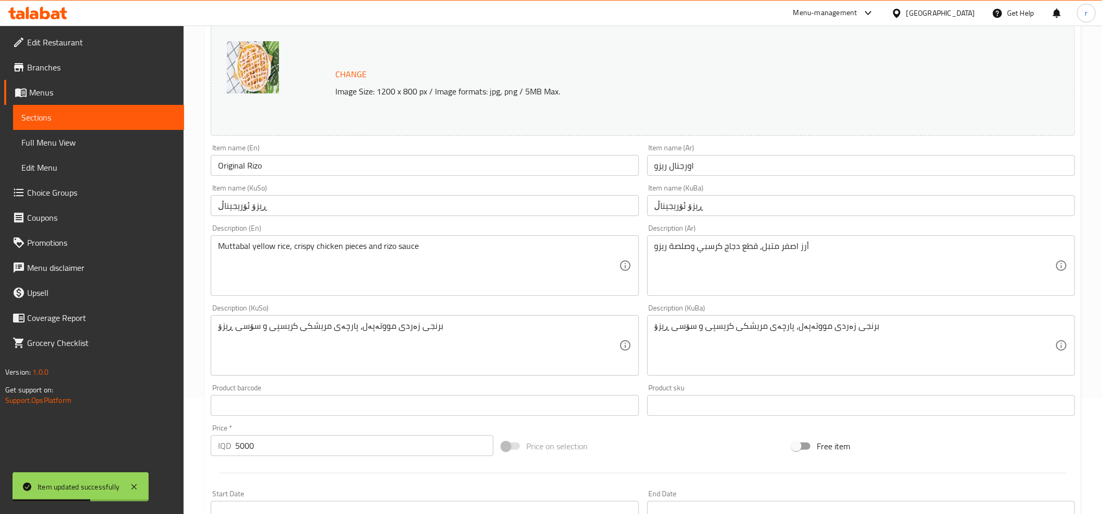
scroll to position [0, 0]
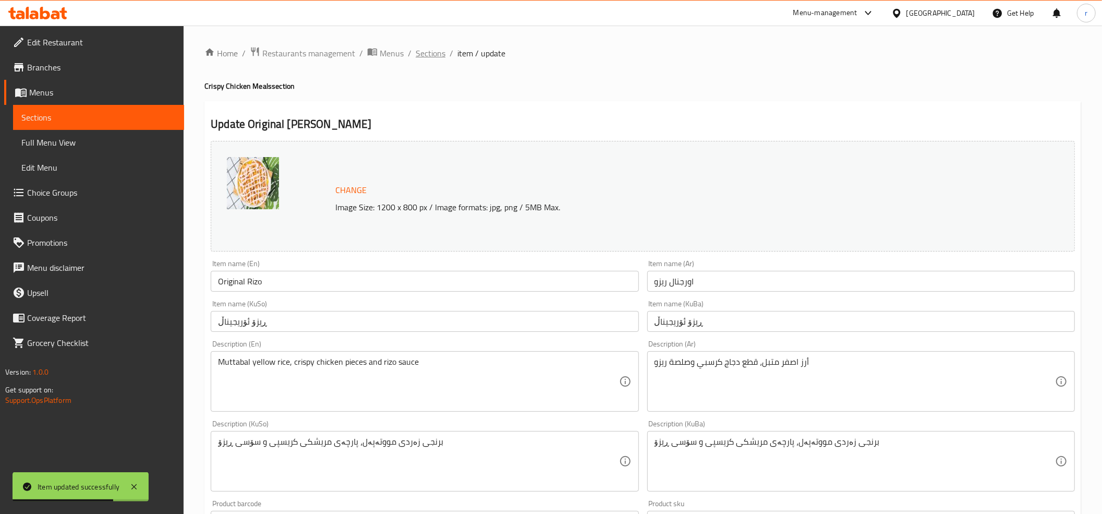
click at [424, 57] on span "Sections" at bounding box center [431, 53] width 30 height 13
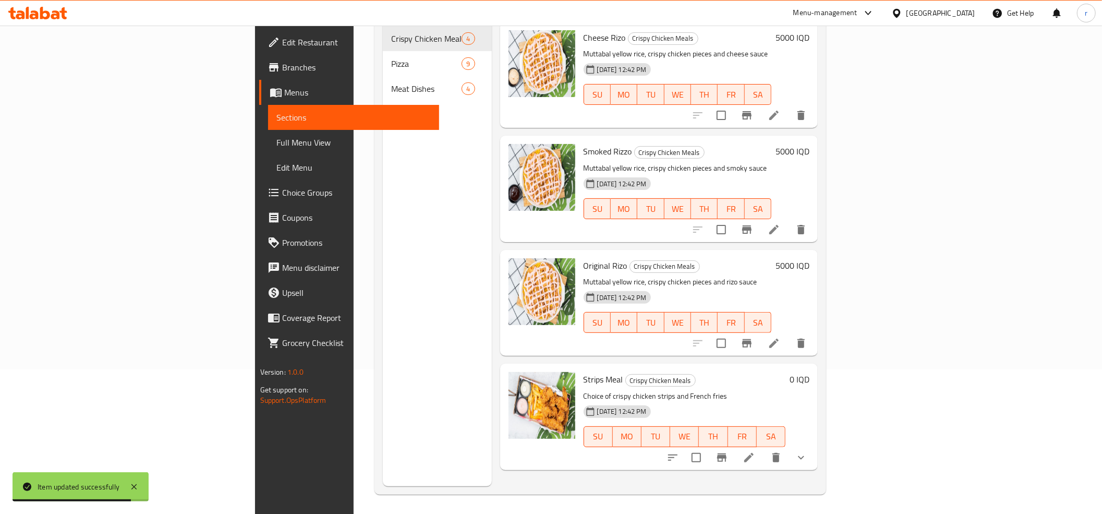
scroll to position [147, 0]
click at [814, 443] on div at bounding box center [737, 455] width 153 height 25
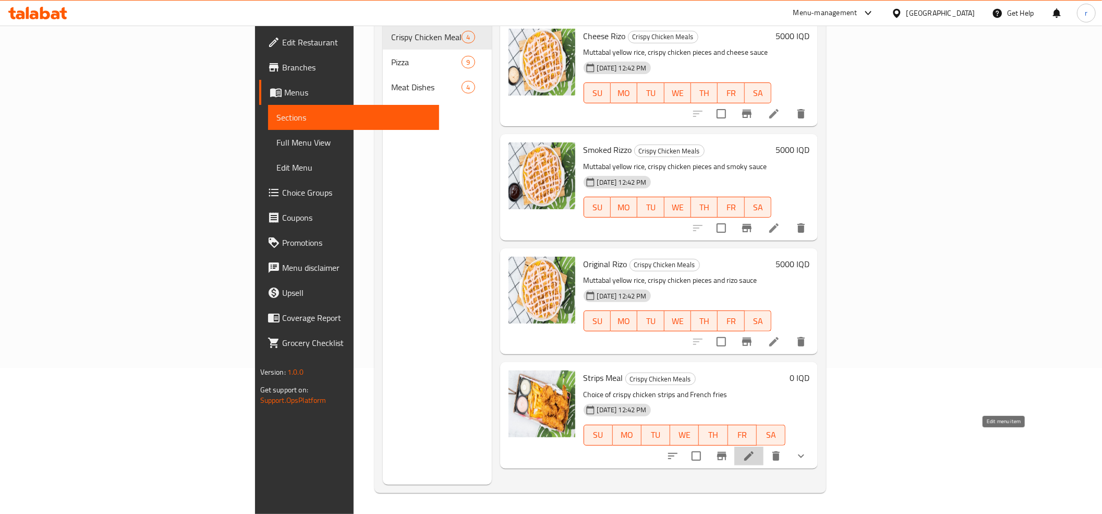
click at [756, 450] on icon at bounding box center [749, 456] width 13 height 13
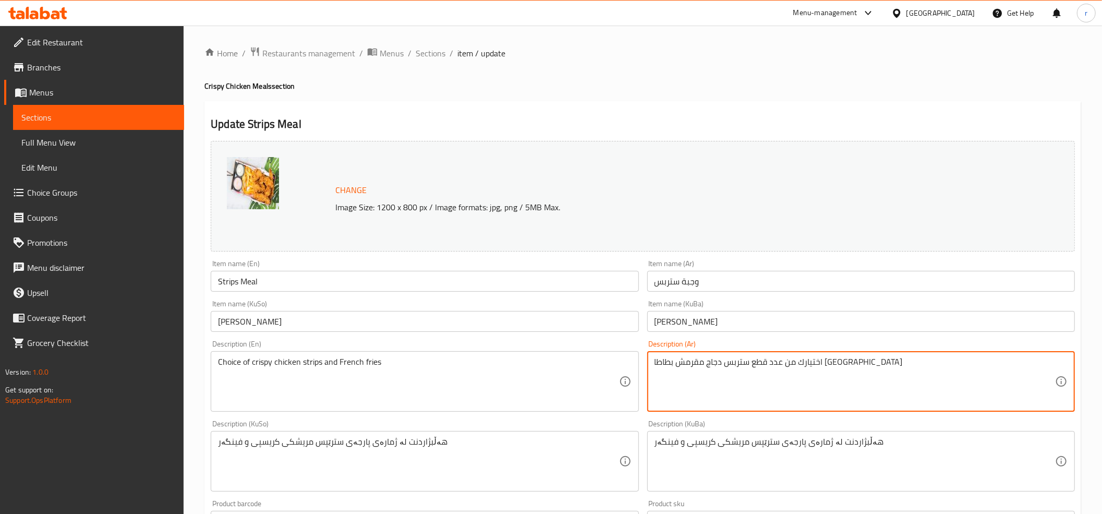
drag, startPoint x: 855, startPoint y: 362, endPoint x: 649, endPoint y: 364, distance: 205.6
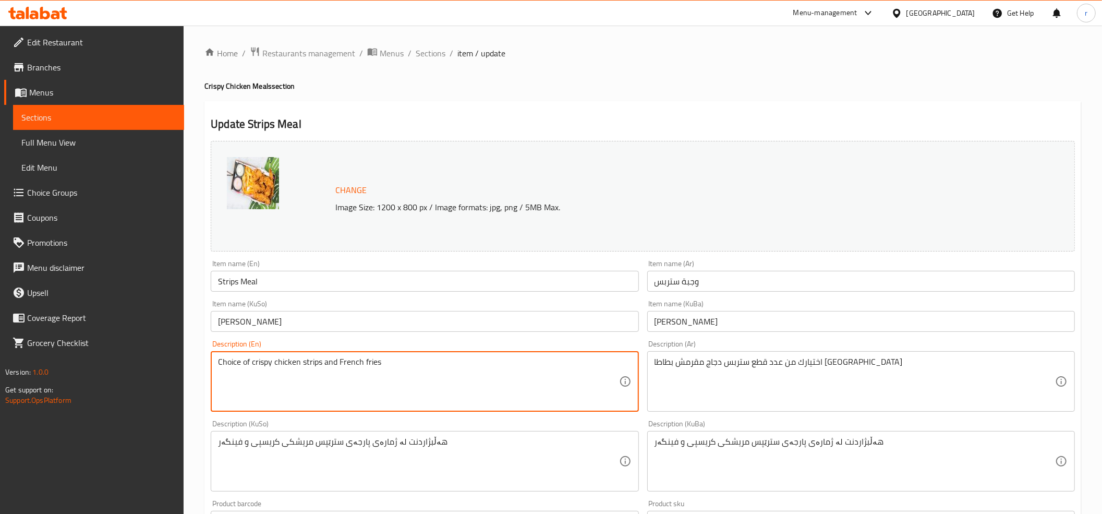
drag, startPoint x: 397, startPoint y: 364, endPoint x: 201, endPoint y: 346, distance: 195.9
click at [201, 346] on div "Home / Restaurants management / Menus / Sections / item / update Crispy Chicken…" at bounding box center [643, 461] width 919 height 870
paste textarea "Your choice of number of pieces"
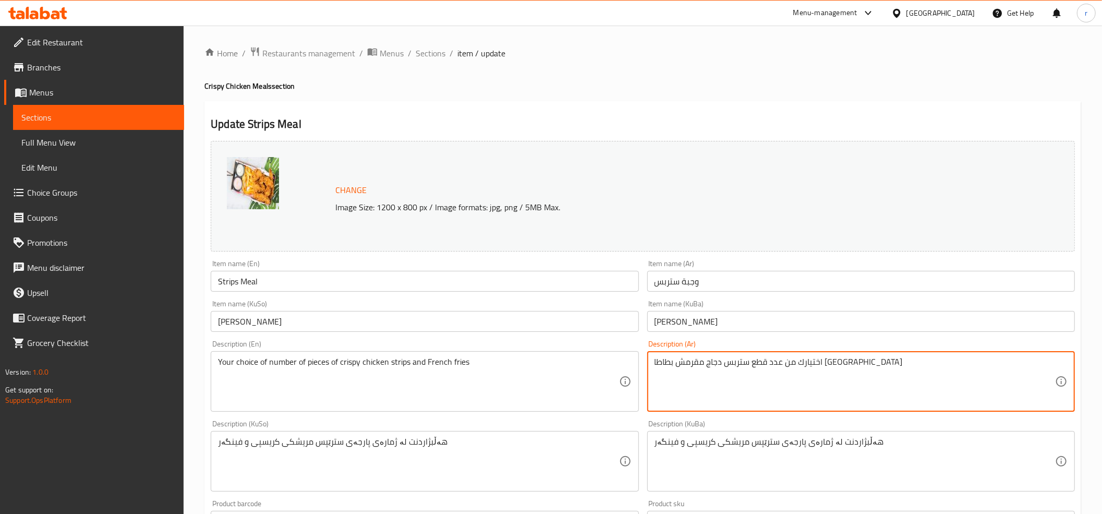
drag, startPoint x: 905, startPoint y: 380, endPoint x: 581, endPoint y: 384, distance: 323.5
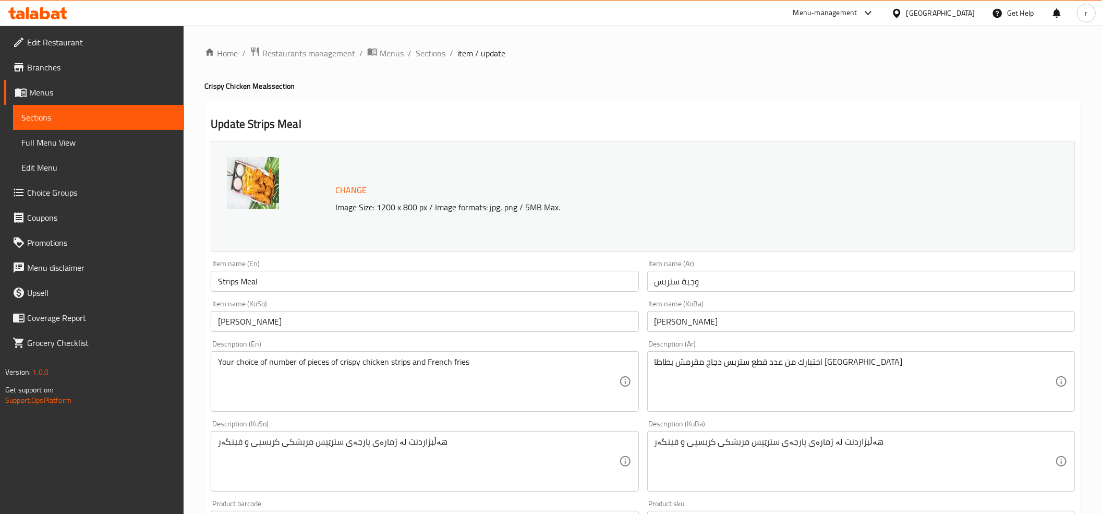
click at [263, 356] on div "Your choice of number of pieces of crispy chicken strips and French fries Descr…" at bounding box center [425, 381] width 428 height 61
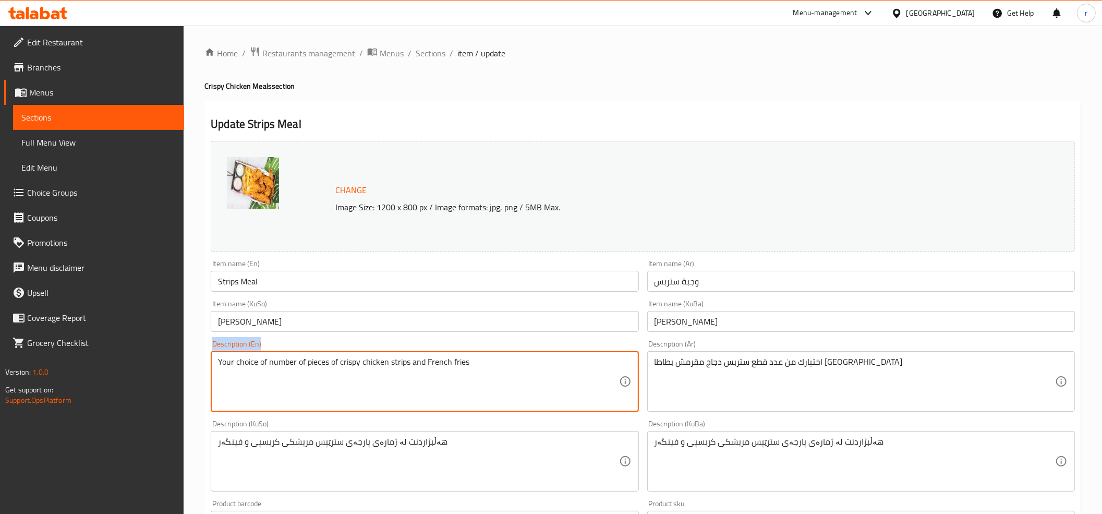
click at [263, 356] on div "Your choice of number of pieces of crispy chicken strips and French fries Descr…" at bounding box center [425, 381] width 428 height 61
click at [265, 364] on textarea "Your choice of number of pieces of crispy chicken strips and French fries" at bounding box center [418, 382] width 401 height 50
paste textarea "crispy chicken strips number and f"
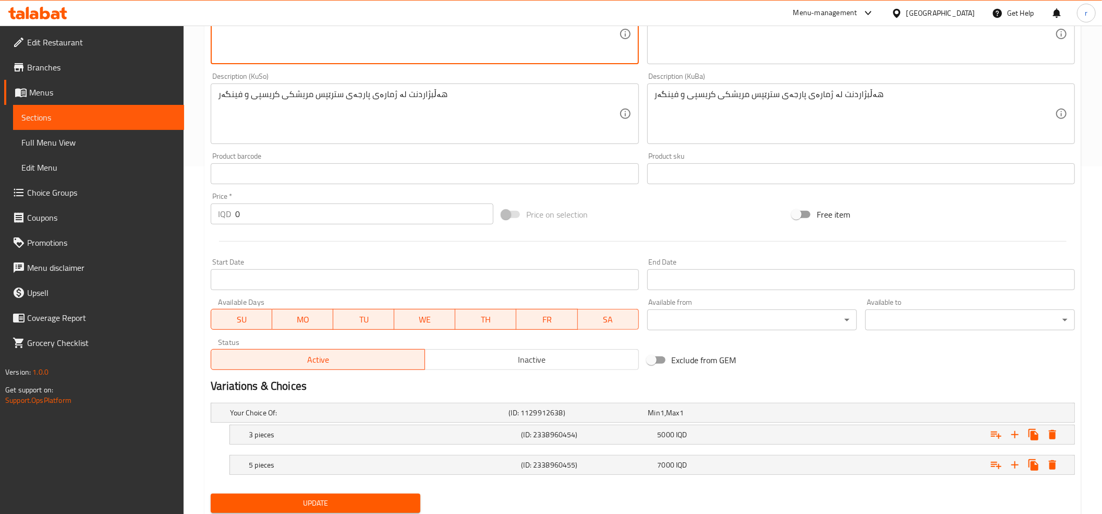
scroll to position [383, 0]
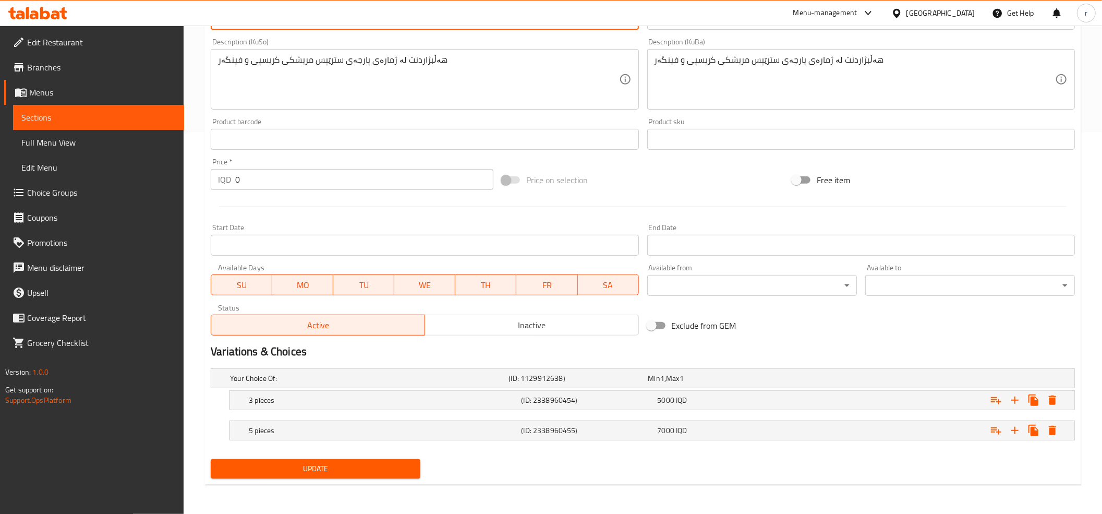
type textarea "Your choice of crispy chicken strips number and french fries"
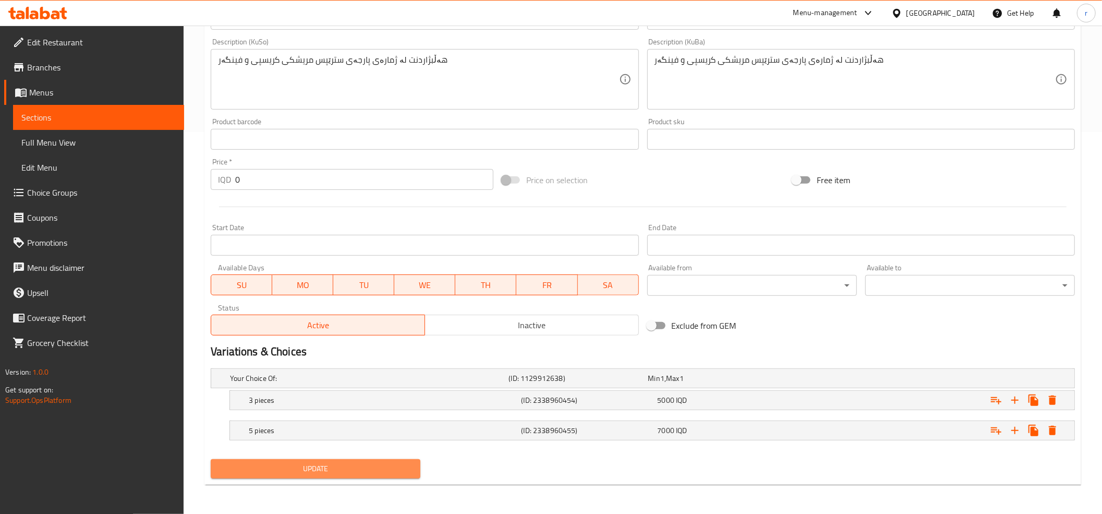
click at [362, 476] on button "Update" at bounding box center [316, 468] width 210 height 19
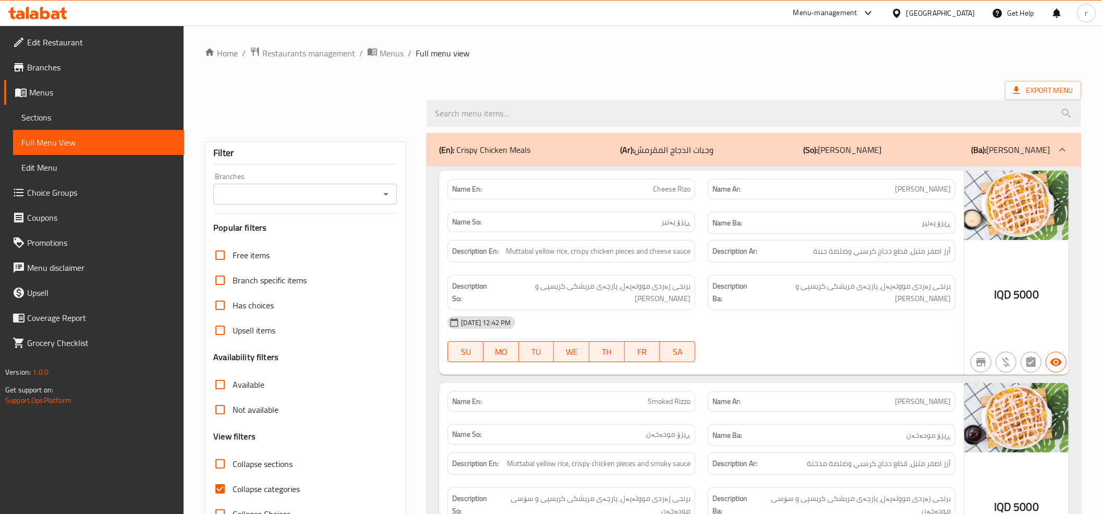
click at [227, 485] on input "Collapse categories" at bounding box center [220, 488] width 25 height 25
checkbox input "false"
click at [391, 189] on icon "Open" at bounding box center [386, 194] width 13 height 13
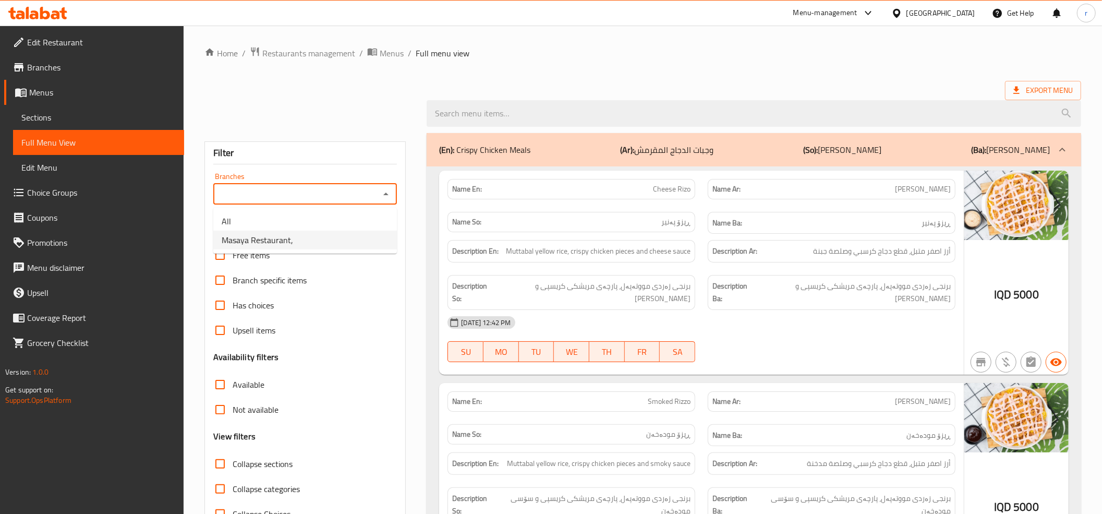
click at [362, 239] on li "Masaya Restaurant," at bounding box center [305, 240] width 184 height 19
type input "Masaya Restaurant,"
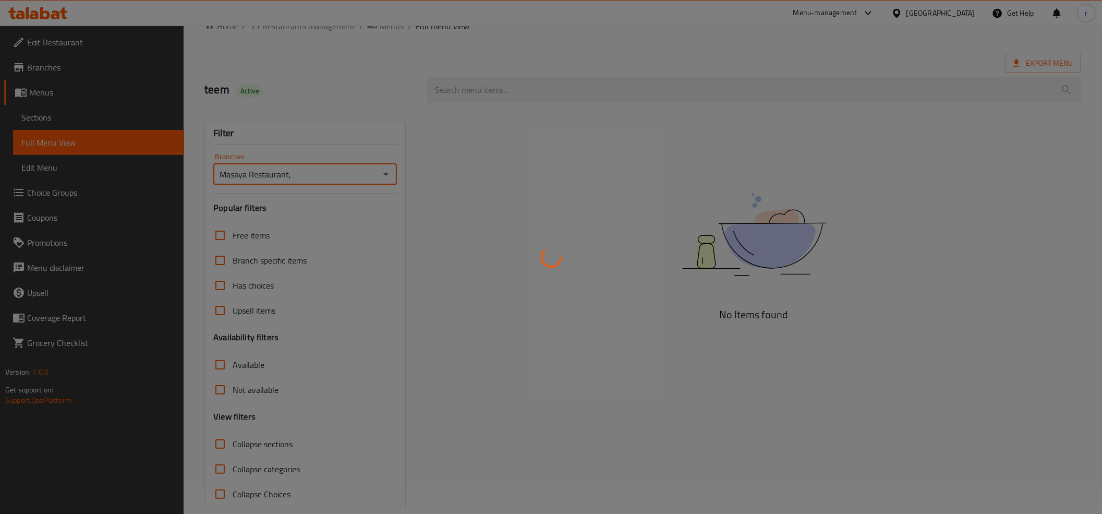
scroll to position [42, 0]
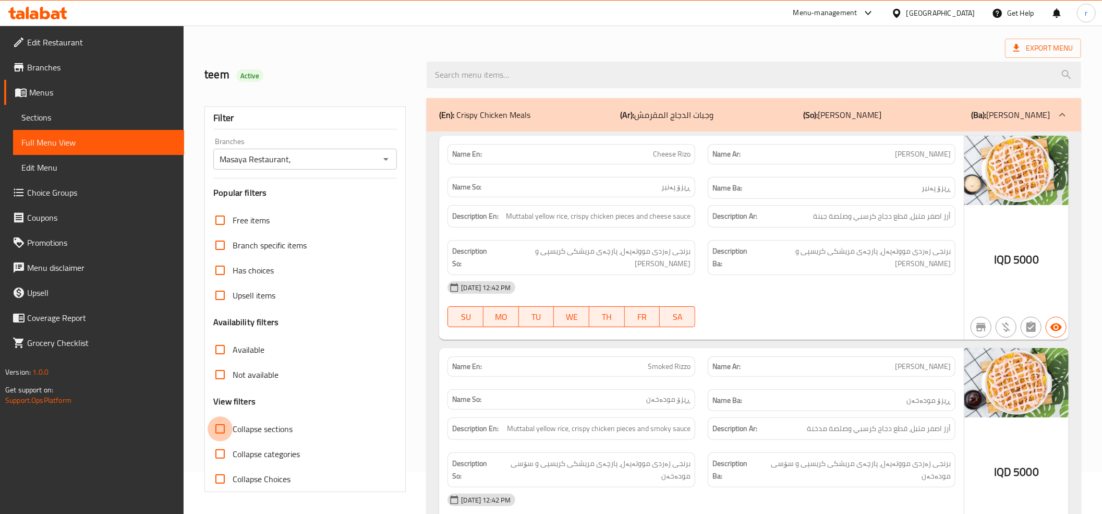
click at [215, 430] on input "Collapse sections" at bounding box center [220, 428] width 25 height 25
checkbox input "true"
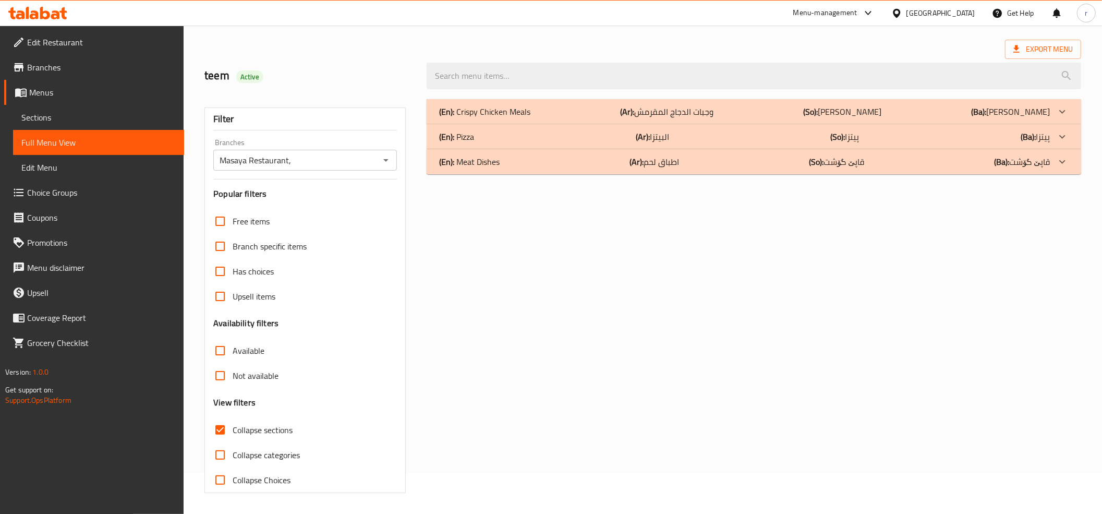
click at [554, 162] on div "(En): Meat Dishes (Ar): اطباق لحم (So): قاپێ گۆشت (Ba): قاپێ گۆشت" at bounding box center [744, 161] width 611 height 13
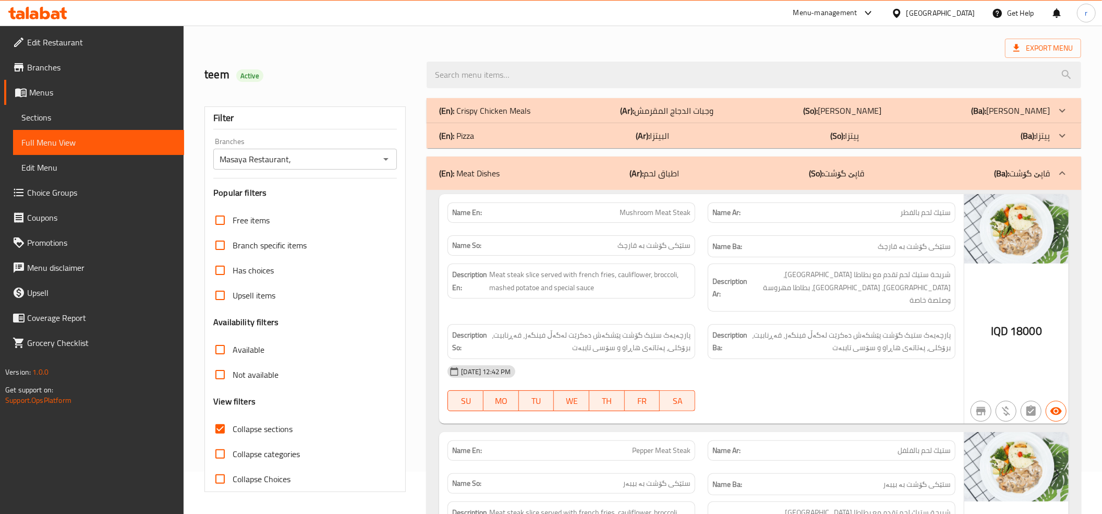
click at [554, 144] on div "(En): Pizza (Ar): البيتزا (So): پیتزا (Ba): پیتزا" at bounding box center [754, 135] width 655 height 25
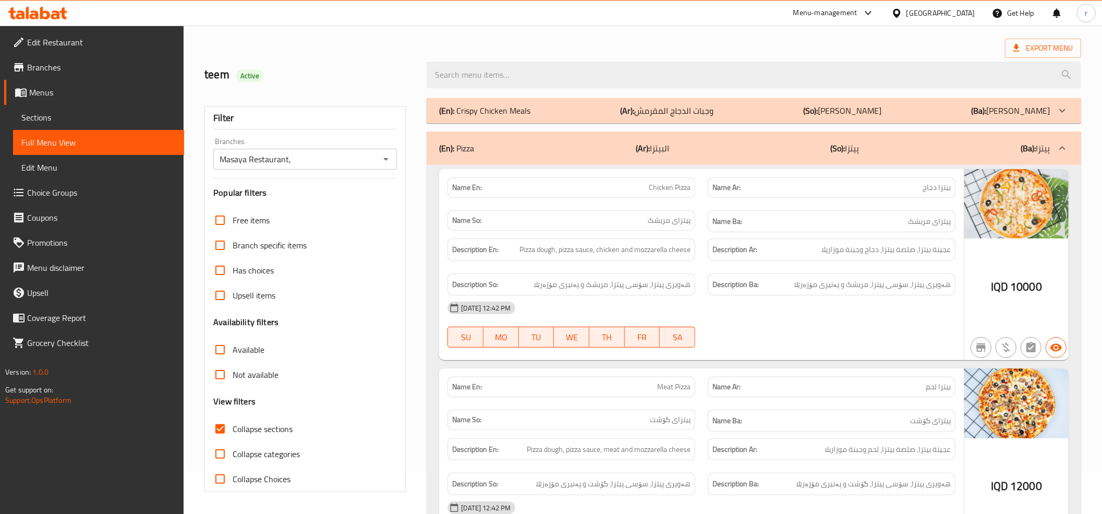
click at [552, 123] on div "(En): Crispy Chicken Meals (Ar): وجبات الدجاج المقرمش (So): [PERSON_NAME] کریسپ…" at bounding box center [754, 110] width 655 height 25
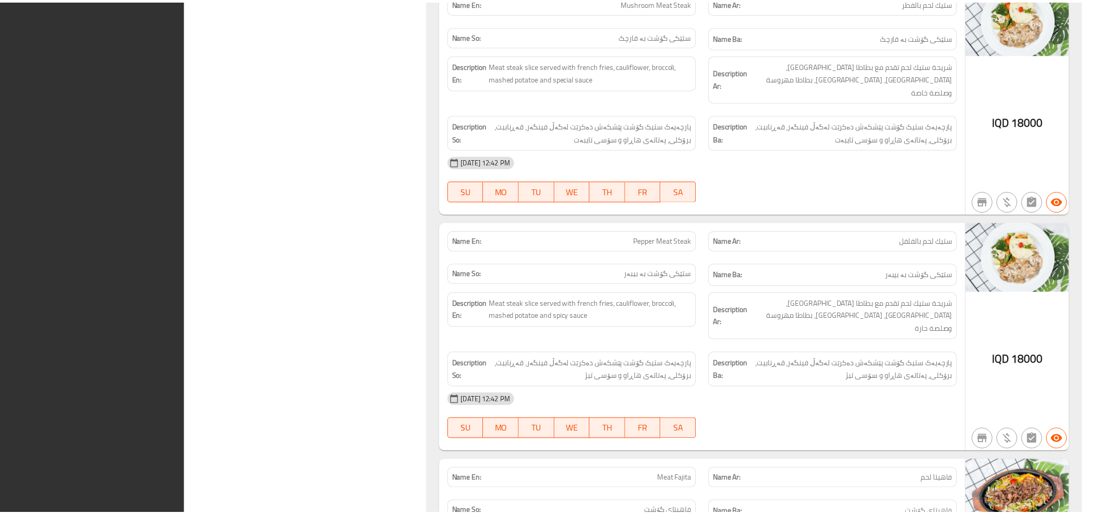
scroll to position [3647, 0]
